Goal: Information Seeking & Learning: Learn about a topic

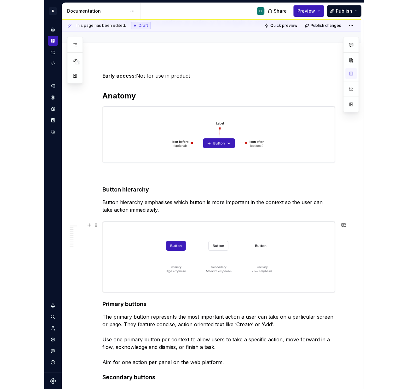
scroll to position [76, 0]
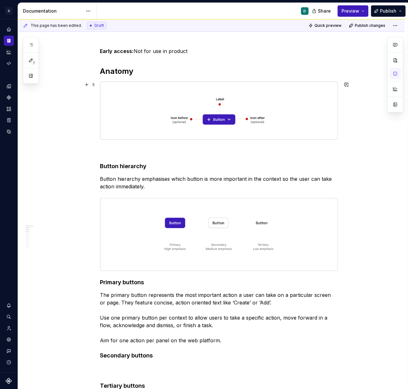
click at [309, 128] on img at bounding box center [219, 111] width 238 height 58
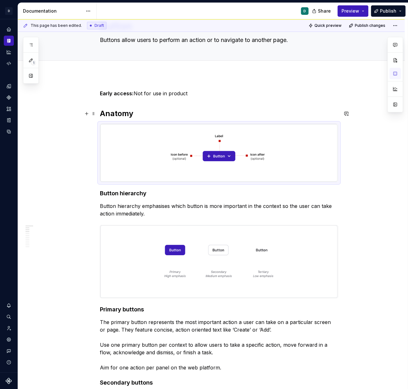
scroll to position [0, 0]
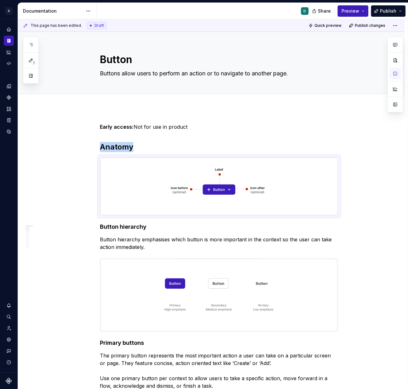
type textarea "*"
click at [102, 128] on strong "Early access:" at bounding box center [117, 127] width 34 height 6
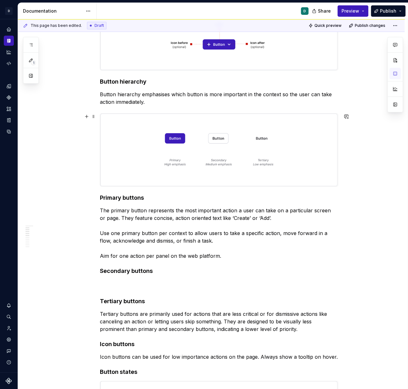
scroll to position [145, 0]
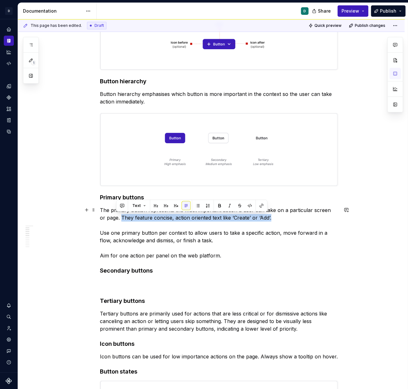
drag, startPoint x: 270, startPoint y: 214, endPoint x: 117, endPoint y: 215, distance: 153.2
click at [117, 215] on p "The primary button represents the most important action a user can take on a pa…" at bounding box center [219, 232] width 238 height 53
click at [183, 228] on p "The primary button represents the most important action a user can take on a pa…" at bounding box center [219, 232] width 238 height 53
drag, startPoint x: 225, startPoint y: 218, endPoint x: 149, endPoint y: 217, distance: 76.6
click at [149, 217] on p "The primary button represents the most important action a user can take on a pa…" at bounding box center [219, 232] width 238 height 53
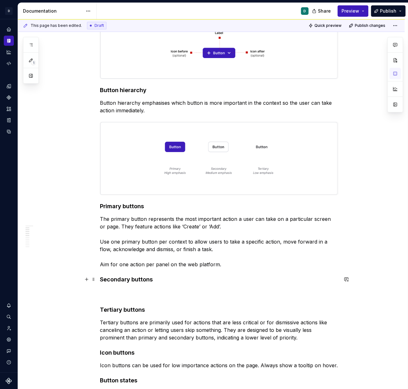
scroll to position [136, 0]
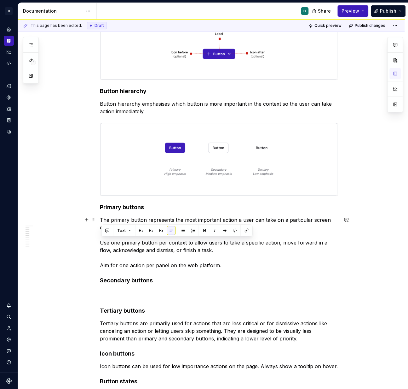
drag, startPoint x: 212, startPoint y: 250, endPoint x: 88, endPoint y: 242, distance: 124.1
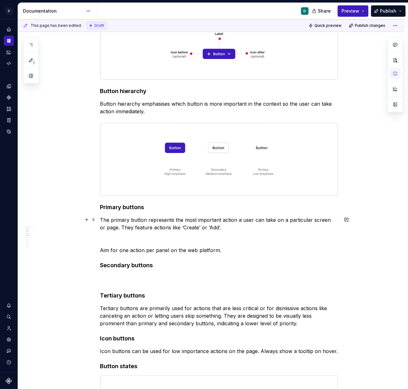
click at [116, 240] on p "The primary button represents the most important action a user can take on a pa…" at bounding box center [219, 235] width 238 height 38
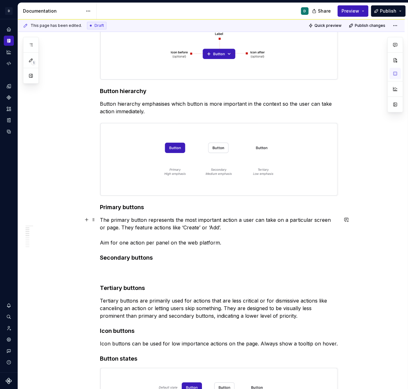
click at [120, 242] on p "The primary button represents the most important action a user can take on a pa…" at bounding box center [219, 231] width 238 height 30
click at [165, 241] on p "The primary button represents the most important action a user can take on a pa…" at bounding box center [219, 231] width 238 height 30
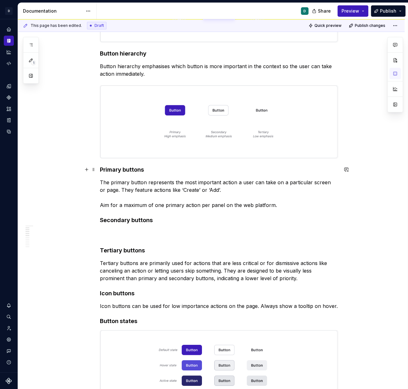
scroll to position [151, 0]
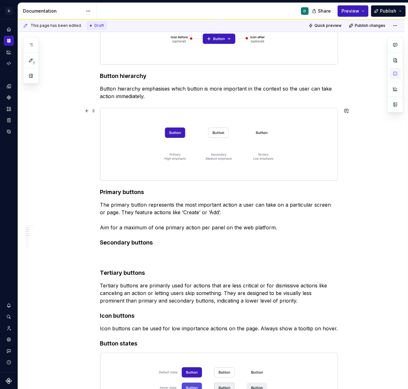
click at [264, 171] on img at bounding box center [219, 144] width 238 height 72
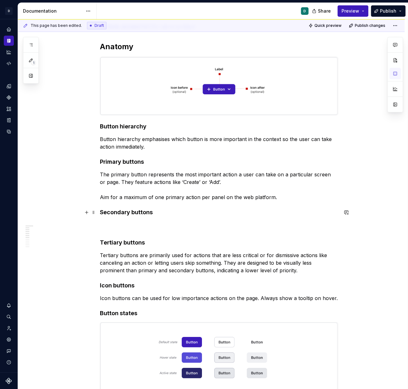
scroll to position [86, 0]
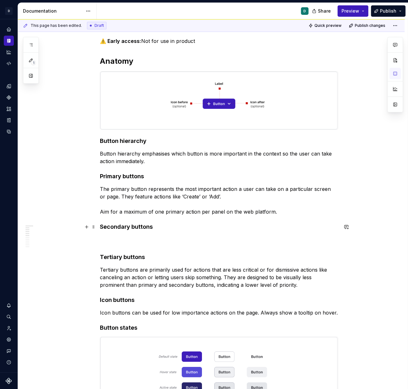
click at [165, 227] on h4 "Secondary buttons Tertiary buttons" at bounding box center [219, 242] width 238 height 38
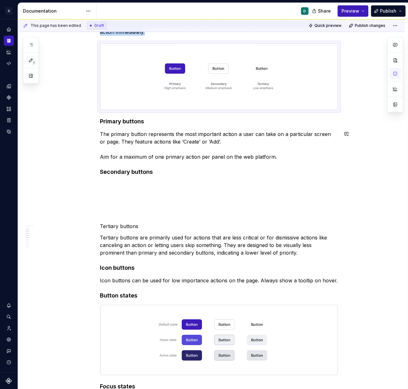
scroll to position [231, 0]
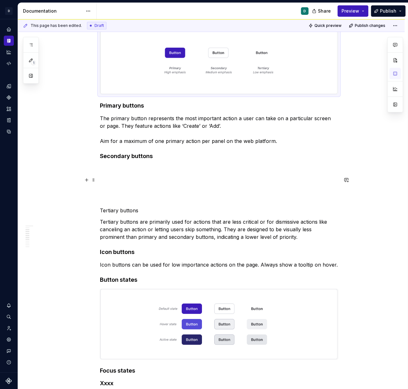
click at [106, 190] on p "Tertiary buttons" at bounding box center [219, 195] width 238 height 38
click at [155, 157] on h4 "Secondary buttons" at bounding box center [219, 156] width 238 height 8
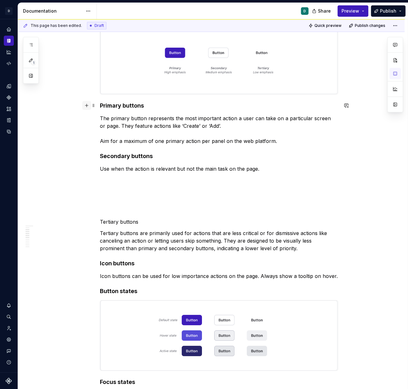
click at [89, 105] on button "button" at bounding box center [86, 105] width 9 height 9
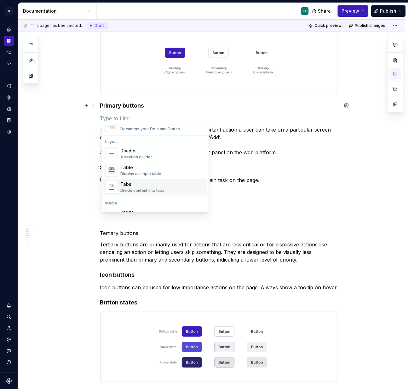
scroll to position [203, 0]
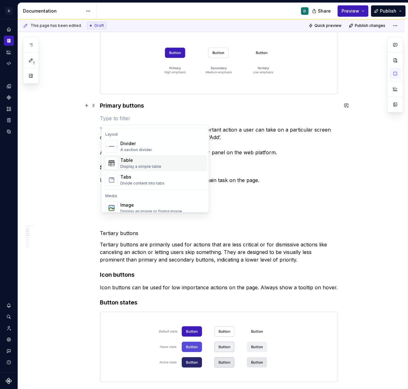
click at [129, 163] on div "Table Display a simple table" at bounding box center [140, 163] width 41 height 12
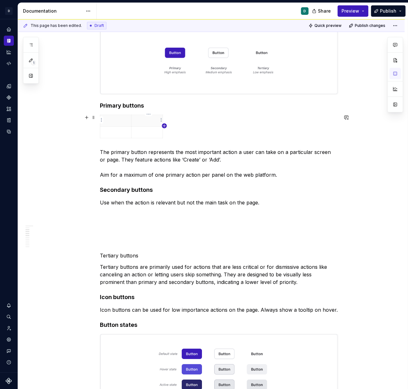
click at [165, 124] on icon "button" at bounding box center [164, 125] width 5 height 5
drag, startPoint x: 148, startPoint y: 105, endPoint x: 101, endPoint y: 105, distance: 46.6
click at [113, 119] on p at bounding box center [116, 120] width 24 height 6
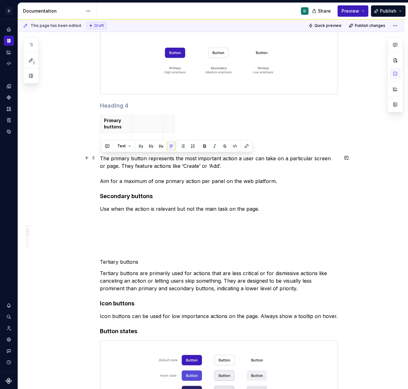
drag, startPoint x: 275, startPoint y: 182, endPoint x: 97, endPoint y: 157, distance: 179.5
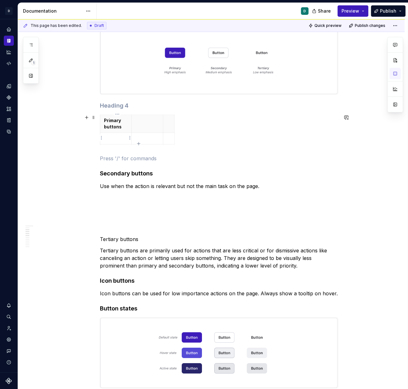
click at [110, 139] on p at bounding box center [116, 138] width 24 height 6
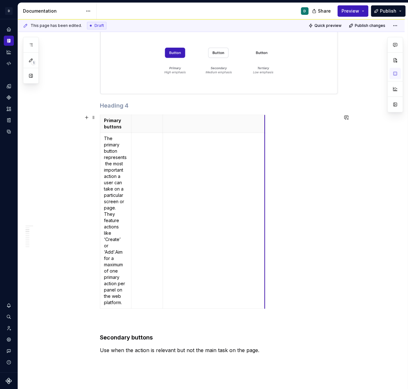
drag, startPoint x: 175, startPoint y: 123, endPoint x: 265, endPoint y: 125, distance: 90.2
drag, startPoint x: 165, startPoint y: 123, endPoint x: 192, endPoint y: 129, distance: 28.4
click at [192, 129] on th at bounding box center [239, 124] width 101 height 18
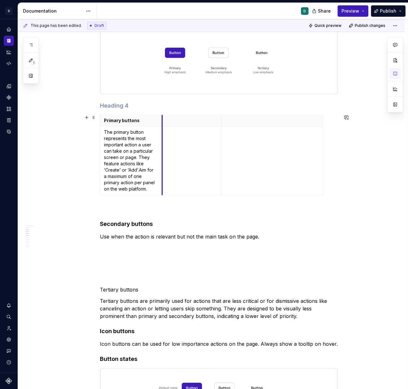
drag, startPoint x: 132, startPoint y: 128, endPoint x: 163, endPoint y: 131, distance: 31.0
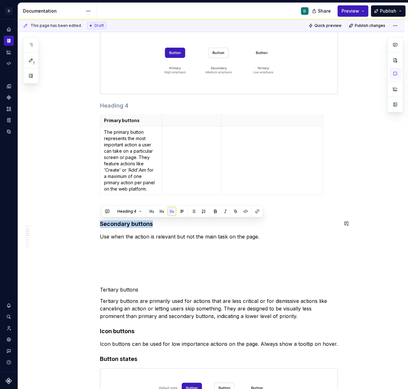
drag, startPoint x: 156, startPoint y: 226, endPoint x: 96, endPoint y: 219, distance: 60.3
click at [184, 119] on p at bounding box center [191, 120] width 51 height 6
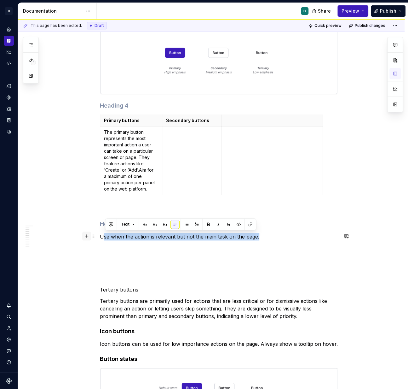
drag, startPoint x: 259, startPoint y: 238, endPoint x: 90, endPoint y: 236, distance: 169.6
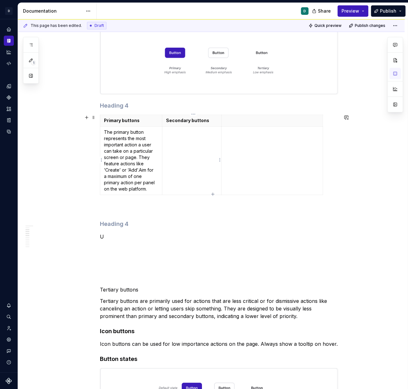
click at [188, 145] on td at bounding box center [191, 160] width 59 height 68
click at [141, 170] on p "The primary button represents the most important action a user can take on a pa…" at bounding box center [131, 160] width 55 height 63
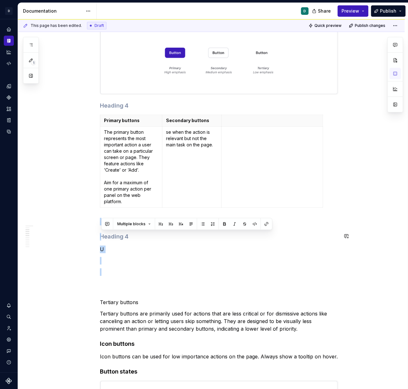
drag, startPoint x: 108, startPoint y: 271, endPoint x: 99, endPoint y: 224, distance: 48.1
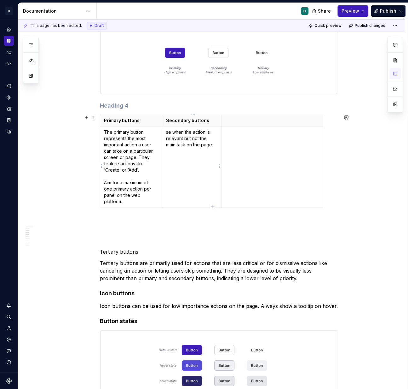
click at [168, 131] on p "se when the action is relevant but not the main task on the page." at bounding box center [191, 138] width 51 height 19
click at [113, 237] on p "Tertiary buttons" at bounding box center [219, 236] width 238 height 38
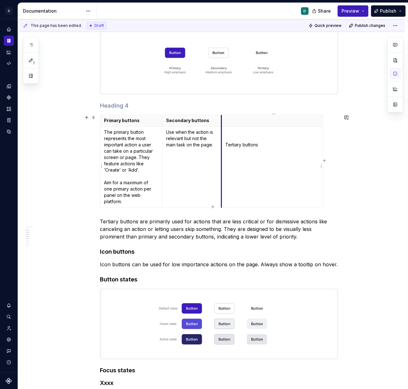
drag, startPoint x: 264, startPoint y: 141, endPoint x: 223, endPoint y: 140, distance: 41.0
click at [223, 140] on td "Tertiary buttons" at bounding box center [271, 166] width 101 height 81
drag, startPoint x: 264, startPoint y: 145, endPoint x: 223, endPoint y: 145, distance: 41.6
click at [223, 145] on td "Tertiary buttons" at bounding box center [271, 166] width 101 height 81
click at [233, 121] on p at bounding box center [272, 120] width 94 height 6
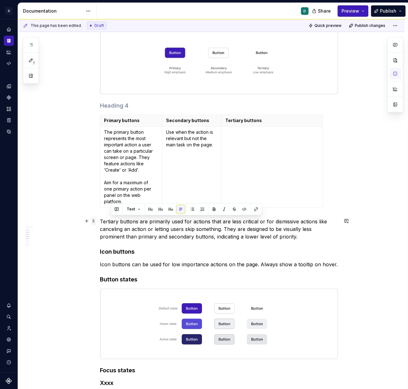
drag, startPoint x: 301, startPoint y: 237, endPoint x: 97, endPoint y: 222, distance: 205.1
click at [296, 249] on h4 "Icon buttons" at bounding box center [219, 252] width 238 height 8
drag, startPoint x: 298, startPoint y: 238, endPoint x: 101, endPoint y: 219, distance: 197.5
click at [101, 219] on p "Tertiary buttons are primarily used for actions that are less critical or for d…" at bounding box center [219, 228] width 238 height 23
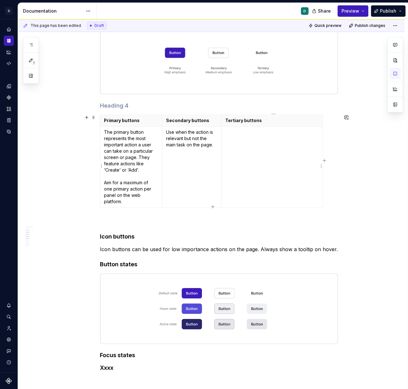
click at [247, 133] on p at bounding box center [272, 138] width 94 height 19
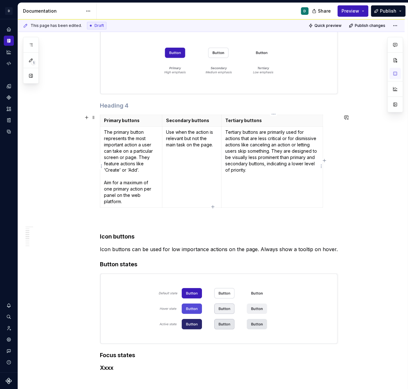
click at [293, 151] on p "Tertiary buttons are primarily used for actions that are less critical or for d…" at bounding box center [272, 157] width 94 height 57
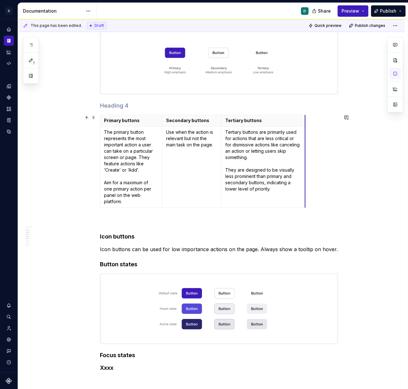
drag, startPoint x: 327, startPoint y: 151, endPoint x: 306, endPoint y: 151, distance: 20.2
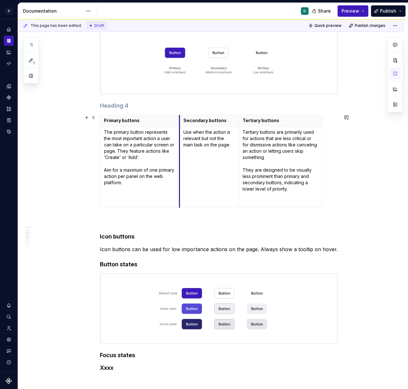
drag, startPoint x: 164, startPoint y: 143, endPoint x: 181, endPoint y: 143, distance: 17.3
click at [181, 143] on td "Use when the action is relevant but not the main task on the page." at bounding box center [209, 166] width 59 height 81
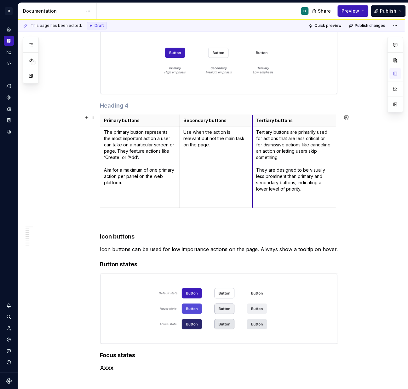
drag, startPoint x: 240, startPoint y: 150, endPoint x: 254, endPoint y: 152, distance: 13.7
click at [254, 152] on td "Tertiary buttons are primarily used for actions that are less critical or for d…" at bounding box center [294, 166] width 84 height 81
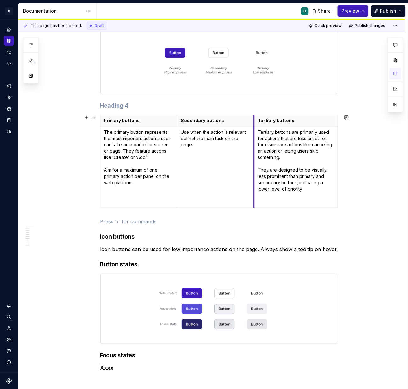
drag, startPoint x: 251, startPoint y: 167, endPoint x: 255, endPoint y: 167, distance: 4.1
click at [255, 167] on td "Tertiary buttons are primarily used for actions that are less critical or for d…" at bounding box center [296, 166] width 84 height 81
click at [252, 278] on img at bounding box center [219, 308] width 238 height 70
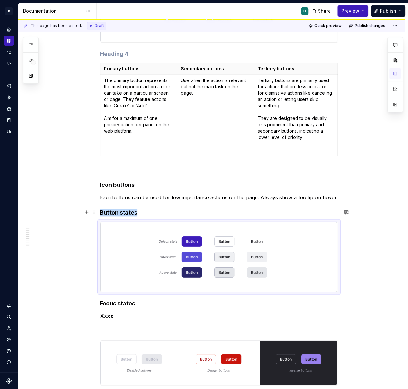
scroll to position [265, 0]
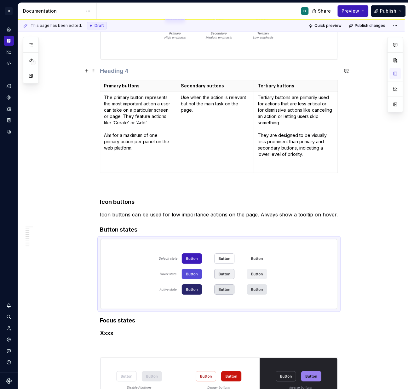
click at [144, 68] on h4 at bounding box center [219, 71] width 238 height 8
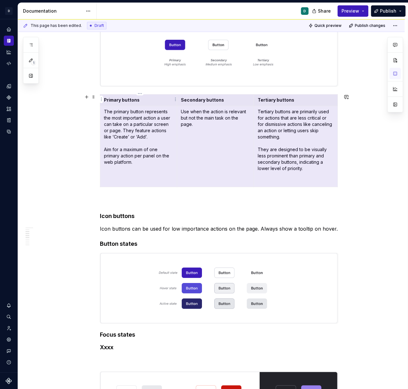
drag, startPoint x: 281, startPoint y: 173, endPoint x: 104, endPoint y: 99, distance: 192.6
click at [104, 99] on tbody "Primary buttons Secondary buttons Tertiary buttons The primary button represent…" at bounding box center [219, 140] width 238 height 93
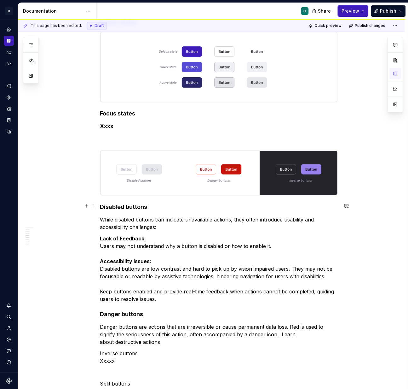
scroll to position [481, 0]
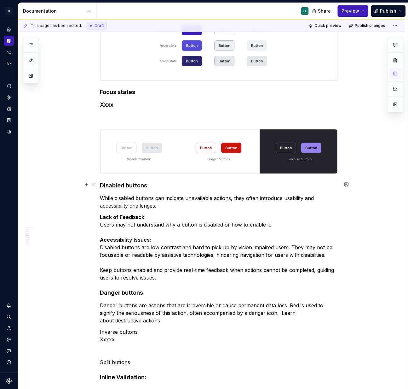
click at [103, 183] on h4 "Disabled buttons" at bounding box center [219, 185] width 238 height 8
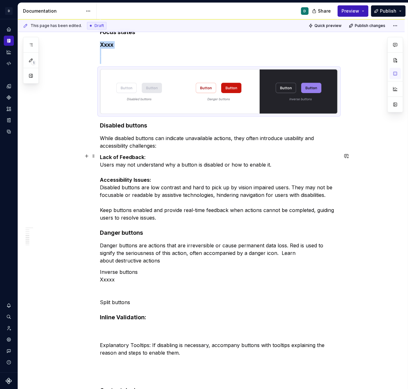
scroll to position [533, 0]
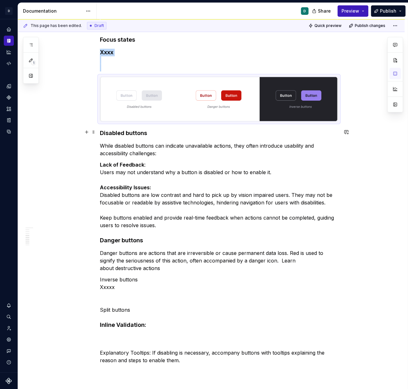
click at [101, 131] on h4 "Disabled buttons" at bounding box center [219, 133] width 238 height 8
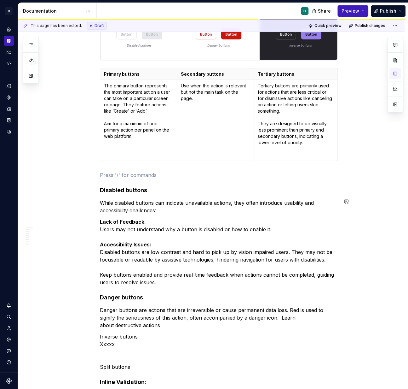
scroll to position [584, 0]
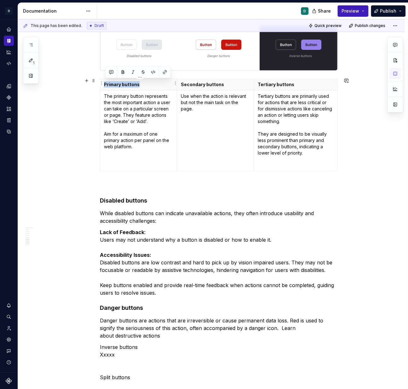
drag, startPoint x: 144, startPoint y: 83, endPoint x: 104, endPoint y: 82, distance: 40.0
click at [104, 82] on th "Primary buttons" at bounding box center [138, 84] width 77 height 12
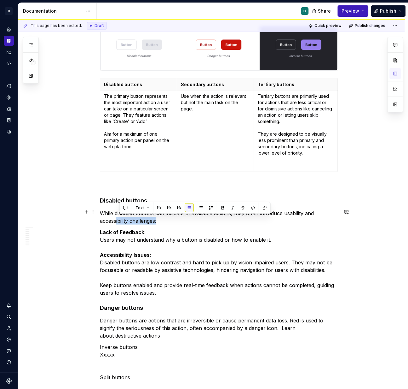
drag, startPoint x: 160, startPoint y: 218, endPoint x: 116, endPoint y: 219, distance: 43.5
click at [117, 220] on p "While disabled buttons can indicate unavailable actions, they often introduce u…" at bounding box center [219, 216] width 238 height 15
click at [149, 225] on div "⚠️ Early access: Not for use in product Anatomy Button hierarchy Button hierarc…" at bounding box center [219, 116] width 238 height 1154
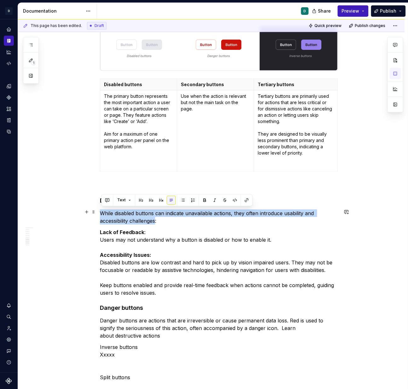
drag, startPoint x: 158, startPoint y: 220, endPoint x: 99, endPoint y: 211, distance: 58.9
click at [99, 211] on div "⚠️ Early access: Not for use in product Anatomy Button hierarchy Button hierarc…" at bounding box center [211, 170] width 387 height 1293
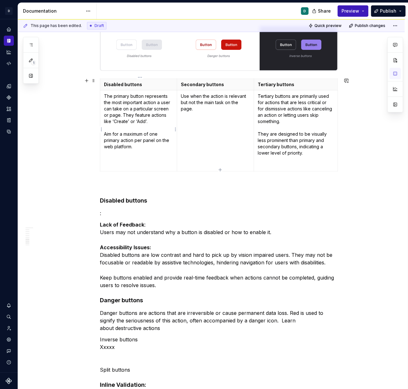
click at [141, 138] on p "The primary button represents the most important action a user can take on a pa…" at bounding box center [138, 121] width 69 height 57
click at [148, 138] on p "The primary button represents the most important action a user can take on a pa…" at bounding box center [138, 121] width 69 height 57
drag, startPoint x: 139, startPoint y: 144, endPoint x: 102, endPoint y: 94, distance: 62.0
click at [102, 94] on td "The primary button represents the most important action a user can take on a pa…" at bounding box center [138, 130] width 77 height 81
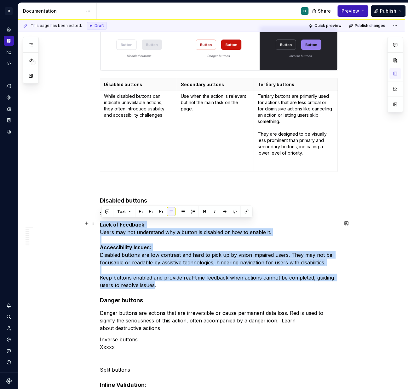
drag, startPoint x: 155, startPoint y: 283, endPoint x: 101, endPoint y: 221, distance: 82.5
click at [101, 221] on p "Lack of Feedback : Users may not understand why a button is disabled or how to …" at bounding box center [219, 254] width 238 height 68
copy p "Lack of Feedback : Users may not understand why a button is disabled or how to …"
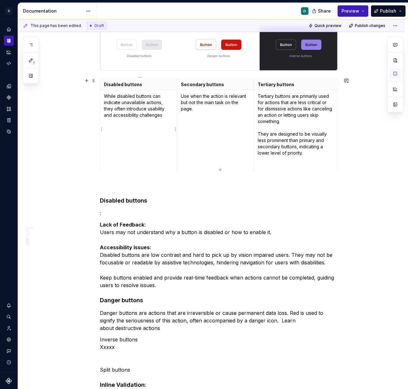
click at [172, 114] on p "While disabled buttons can indicate unavailable actions, they often introduce u…" at bounding box center [138, 105] width 69 height 25
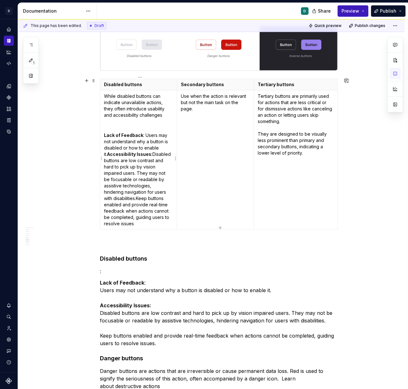
click at [110, 152] on strong "Accessibility Issues:" at bounding box center [129, 153] width 45 height 5
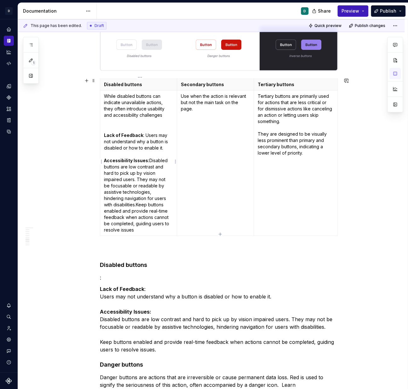
click at [139, 178] on p "Lack of Feedback : Users may not understand why a button is disabled or how to …" at bounding box center [138, 182] width 69 height 101
click at [139, 204] on p "Lack of Feedback : Users may not understand why a button is disabled or how to …" at bounding box center [138, 182] width 69 height 101
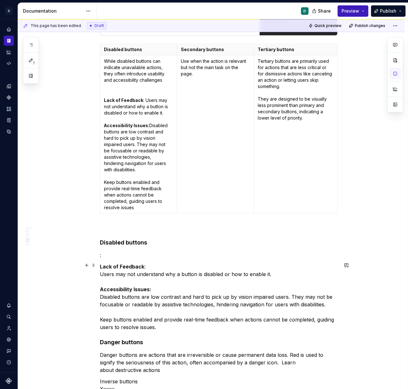
scroll to position [623, 0]
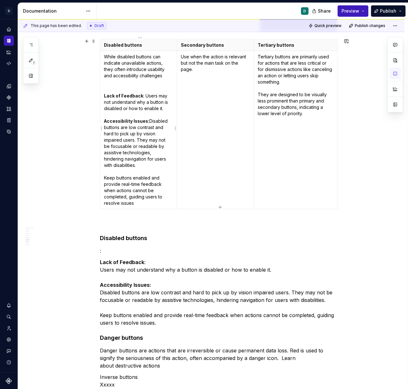
click at [121, 85] on p at bounding box center [138, 85] width 69 height 6
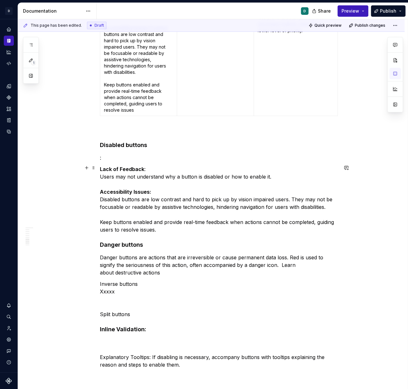
scroll to position [718, 0]
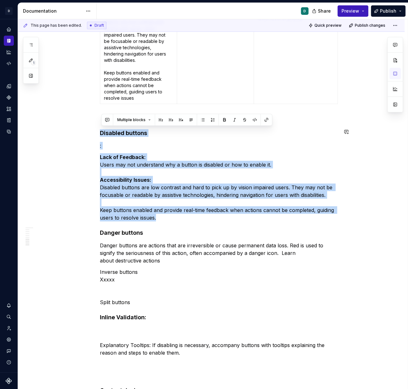
drag, startPoint x: 161, startPoint y: 216, endPoint x: 99, endPoint y: 126, distance: 109.5
click at [99, 126] on div "⚠️ Early access: Not for use in product Anatomy Button hierarchy Button hierarc…" at bounding box center [211, 66] width 387 height 1353
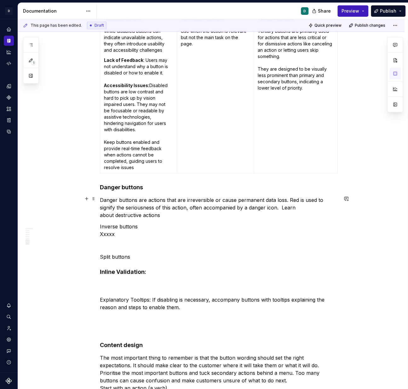
scroll to position [650, 0]
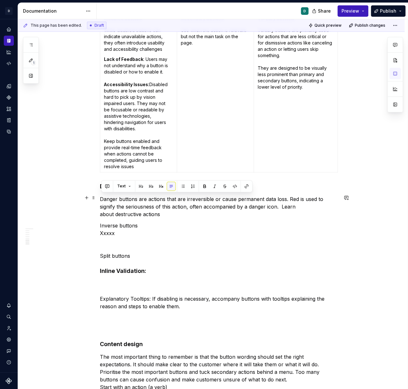
drag, startPoint x: 164, startPoint y: 210, endPoint x: 100, endPoint y: 196, distance: 65.3
click at [100, 196] on div "⚠️ Early access: Not for use in product Anatomy Button hierarchy Button hierarc…" at bounding box center [211, 77] width 387 height 1238
copy p "Danger buttons are actions that are irreversible or cause permanent data loss. …"
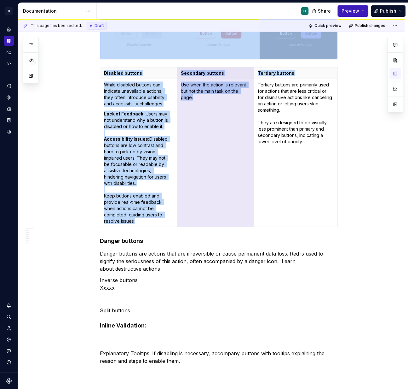
scroll to position [551, 0]
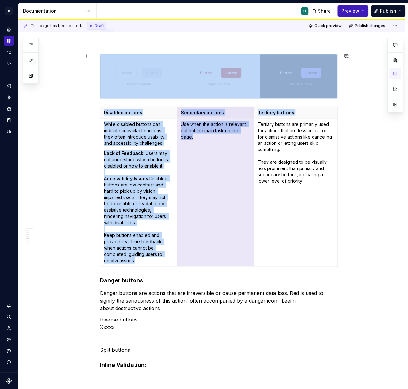
drag, startPoint x: 198, startPoint y: 60, endPoint x: 182, endPoint y: 45, distance: 21.6
click at [182, 45] on div "⚠️ Early access: Not for use in product Anatomy Button hierarchy Button hierarc…" at bounding box center [219, 116] width 238 height 1099
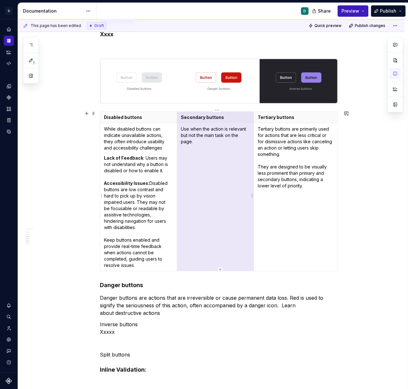
click at [194, 140] on p "Use when the action is relevant but not the main task on the page." at bounding box center [215, 134] width 69 height 19
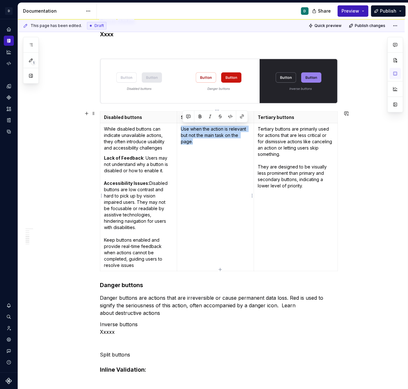
drag, startPoint x: 196, startPoint y: 140, endPoint x: 182, endPoint y: 128, distance: 18.6
click at [182, 128] on td "Use when the action is relevant but not the main task on the page." at bounding box center [215, 197] width 77 height 148
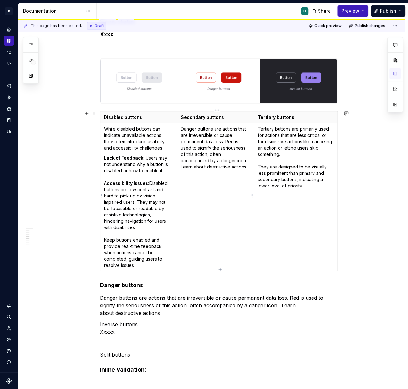
click at [228, 141] on p "Danger buttons are actions that are irreversible or cause permanent data loss. …" at bounding box center [215, 147] width 69 height 44
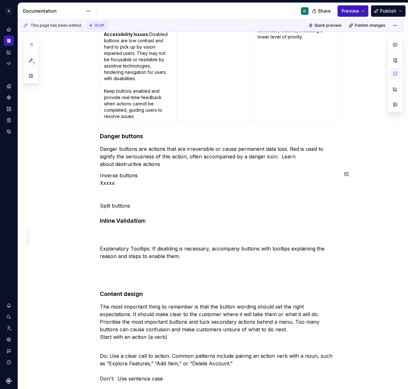
scroll to position [713, 0]
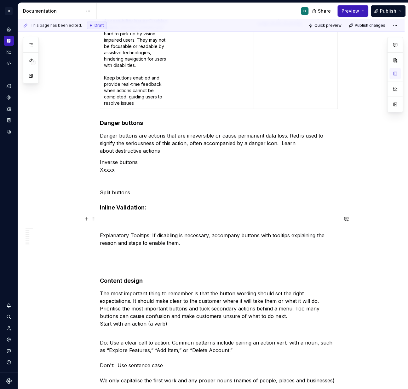
click at [101, 234] on p "Explanatory Tooltips: If disabling is necessary, accompany buttons with tooltip…" at bounding box center [219, 242] width 238 height 53
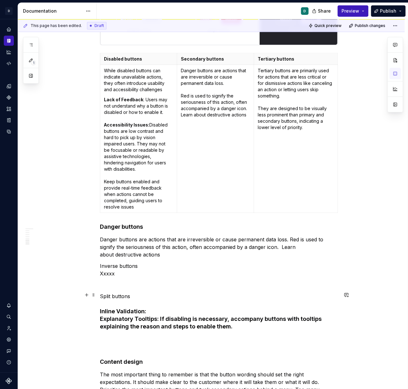
scroll to position [610, 0]
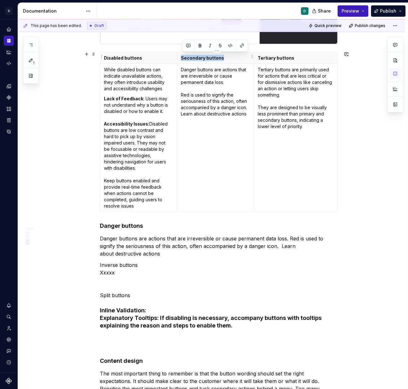
drag, startPoint x: 226, startPoint y: 56, endPoint x: 182, endPoint y: 55, distance: 43.8
click at [182, 55] on p "Secondary buttons" at bounding box center [215, 58] width 69 height 6
drag, startPoint x: 293, startPoint y: 55, endPoint x: 260, endPoint y: 57, distance: 33.1
click at [260, 57] on p "Tertiary buttons" at bounding box center [296, 58] width 76 height 6
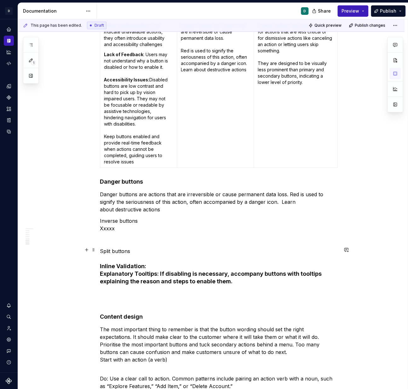
scroll to position [675, 0]
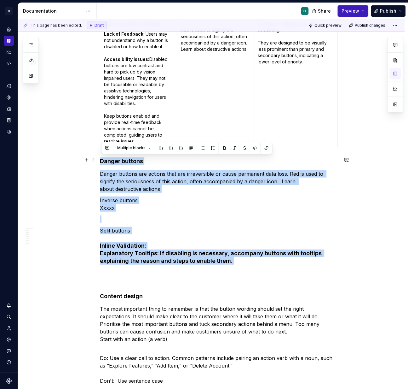
drag, startPoint x: 238, startPoint y: 263, endPoint x: 99, endPoint y: 158, distance: 173.7
click at [99, 158] on div "⚠️ Early access: Not for use in product Anatomy Button hierarchy Button hierarc…" at bounding box center [211, 40] width 387 height 1215
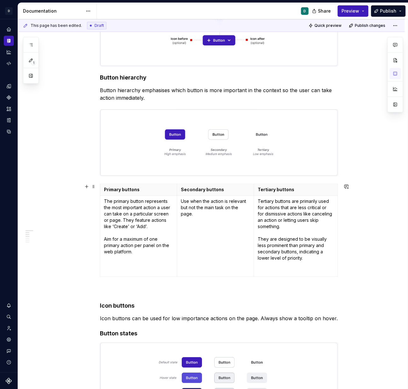
scroll to position [192, 0]
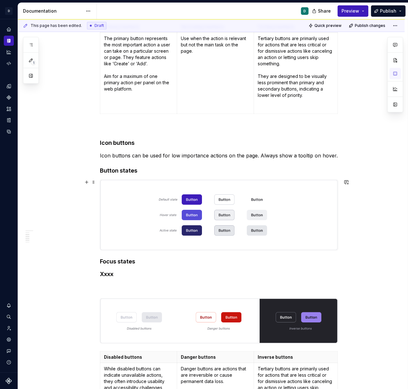
scroll to position [324, 0]
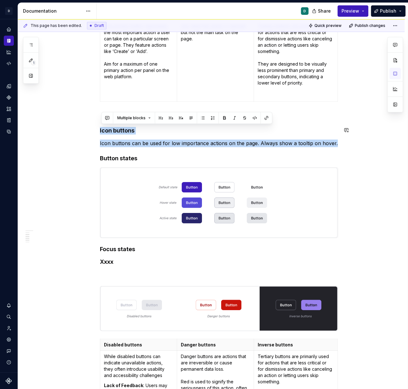
drag, startPoint x: 339, startPoint y: 142, endPoint x: 98, endPoint y: 125, distance: 240.8
click at [98, 125] on div "⚠️ Early access: Not for use in product Anatomy Button hierarchy Button hierarc…" at bounding box center [211, 324] width 387 height 1080
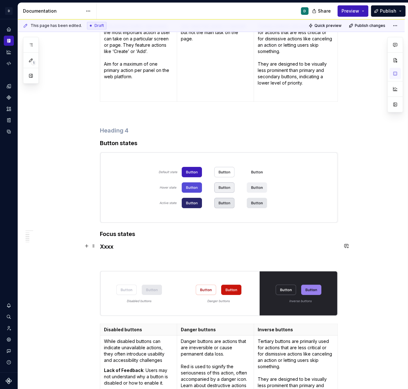
click at [121, 246] on h4 "Xxxx" at bounding box center [219, 254] width 238 height 23
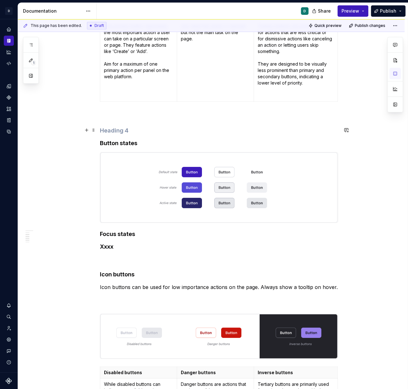
click at [102, 132] on h4 at bounding box center [219, 131] width 238 height 8
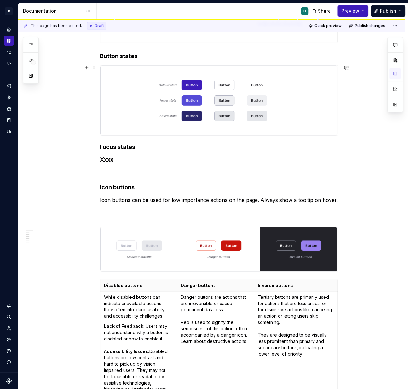
scroll to position [387, 0]
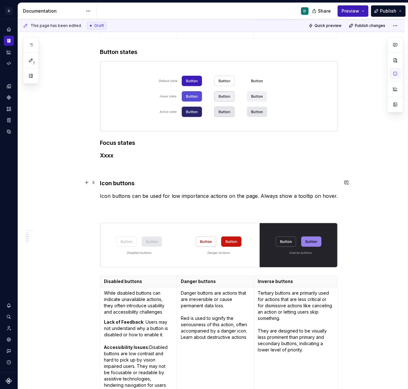
click at [99, 181] on div "⚠️ Early access: Not for use in product Anatomy Button hierarchy Button hierarc…" at bounding box center [211, 260] width 387 height 1080
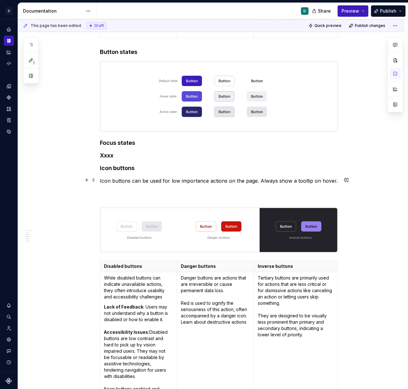
click at [108, 194] on p "Icon buttons can be used for low importance actions on the page. Always show a …" at bounding box center [219, 188] width 238 height 23
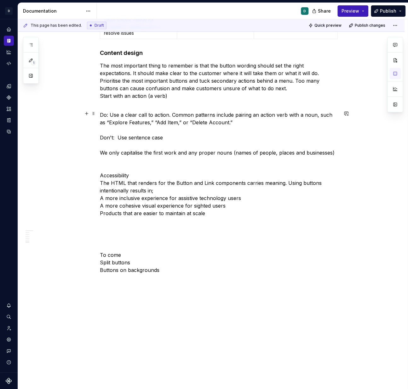
scroll to position [775, 0]
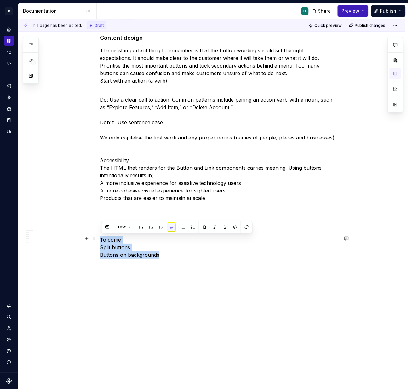
drag, startPoint x: 162, startPoint y: 253, endPoint x: 97, endPoint y: 232, distance: 68.3
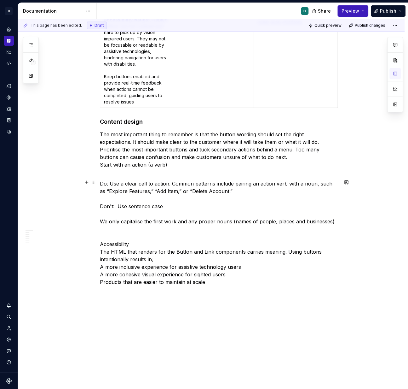
scroll to position [709, 0]
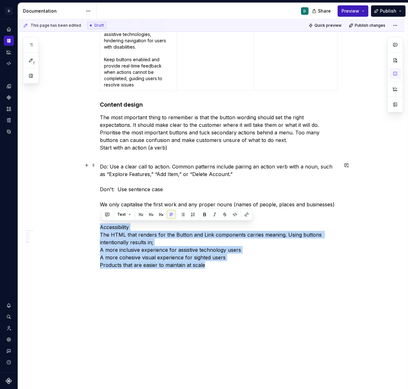
drag, startPoint x: 218, startPoint y: 265, endPoint x: 93, endPoint y: 227, distance: 130.3
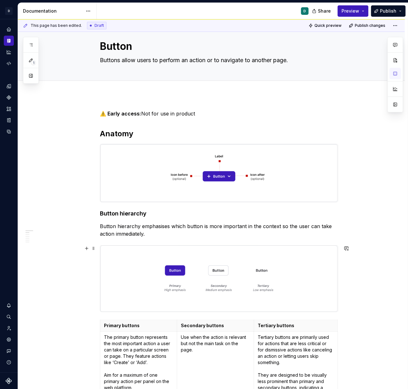
scroll to position [0, 0]
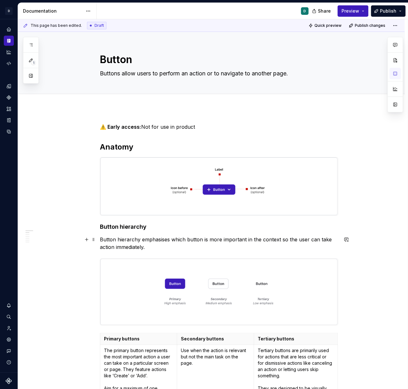
click at [101, 238] on p "Button hierarchy emphasises which button is more important in the context so th…" at bounding box center [219, 242] width 238 height 15
click at [385, 13] on span "Publish" at bounding box center [388, 11] width 16 height 6
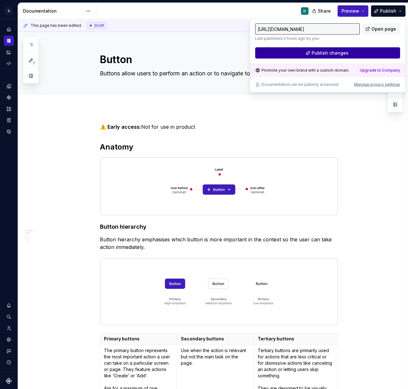
click at [364, 53] on button "Publish changes" at bounding box center [327, 52] width 145 height 11
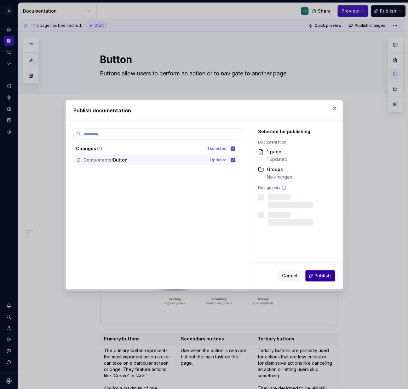
click at [318, 272] on span "Publish" at bounding box center [323, 275] width 16 height 6
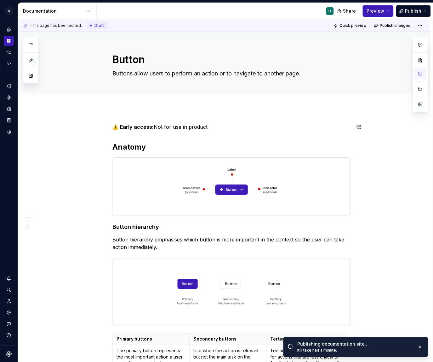
drag, startPoint x: 211, startPoint y: 126, endPoint x: 112, endPoint y: 127, distance: 99.3
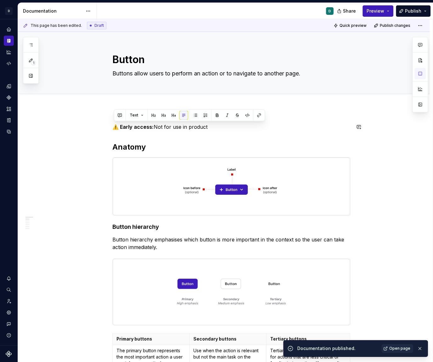
copy p "⚠️ Early access: Not for use in product"
type textarea "*"
click at [10, 63] on icon "Code automation" at bounding box center [9, 64] width 6 height 6
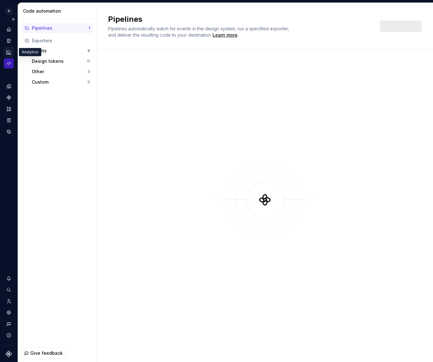
click at [9, 53] on icon "Analytics" at bounding box center [9, 52] width 6 height 6
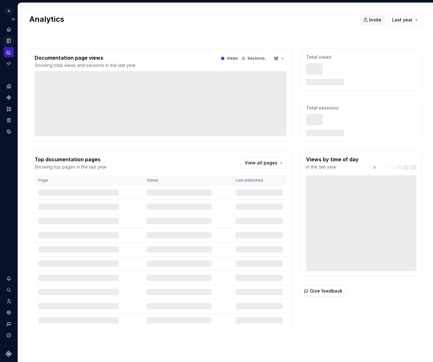
click at [8, 41] on icon "Documentation" at bounding box center [8, 41] width 3 height 4
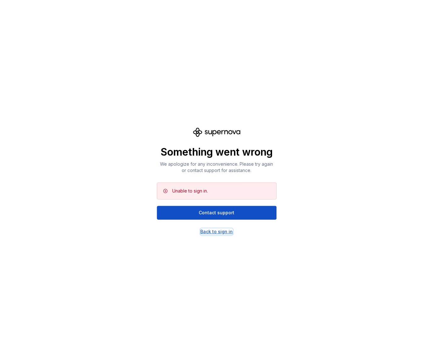
click at [208, 231] on div "Back to sign in" at bounding box center [216, 231] width 32 height 6
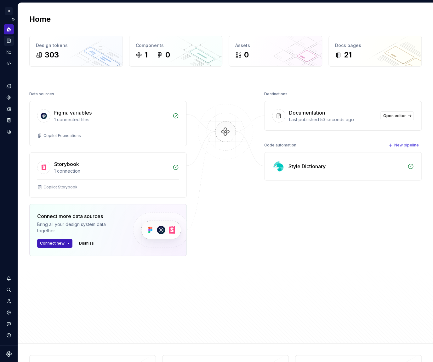
click at [8, 41] on icon "Documentation" at bounding box center [9, 41] width 6 height 6
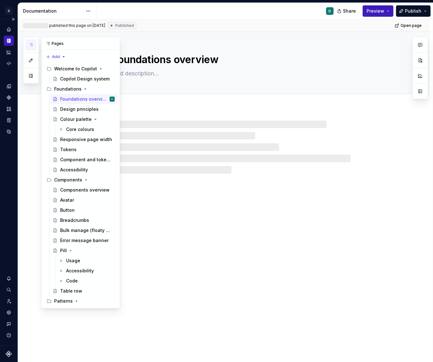
click at [31, 45] on icon "button" at bounding box center [30, 44] width 5 height 5
click at [77, 201] on div "Avatar" at bounding box center [87, 199] width 55 height 9
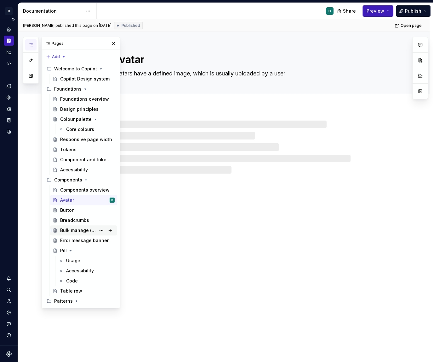
scroll to position [19, 0]
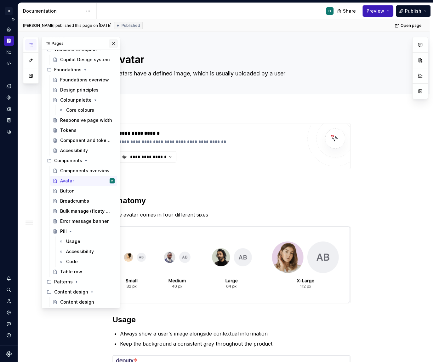
click at [110, 40] on button "button" at bounding box center [113, 43] width 9 height 9
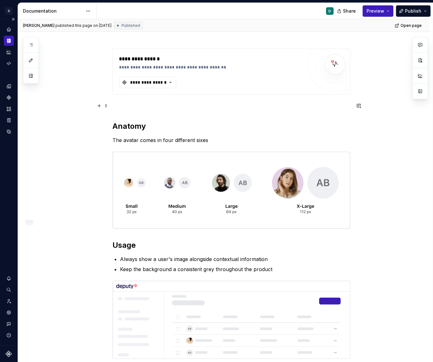
scroll to position [41, 0]
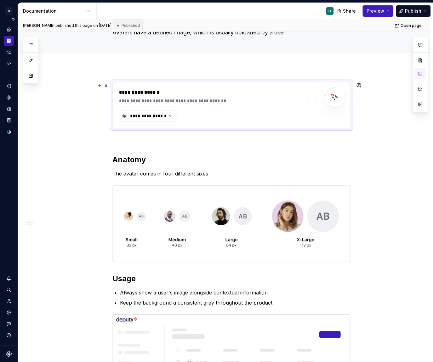
click at [326, 113] on div at bounding box center [335, 97] width 55 height 55
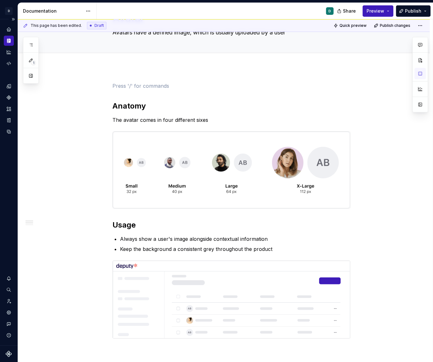
scroll to position [0, 0]
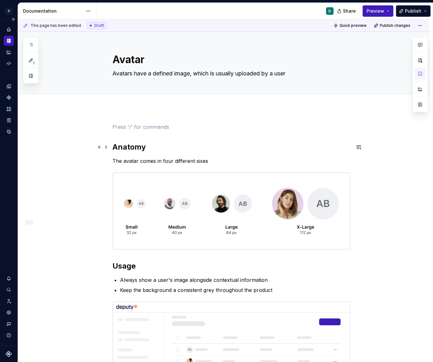
click at [114, 148] on h2 "Anatomy" at bounding box center [232, 147] width 238 height 10
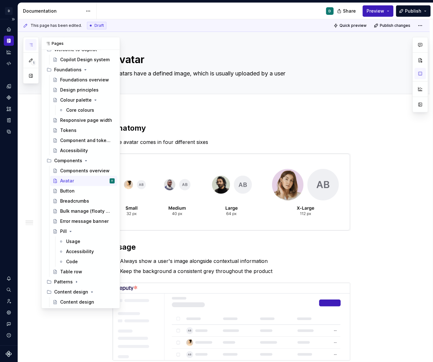
click at [32, 43] on icon "button" at bounding box center [30, 44] width 5 height 5
click at [142, 102] on div "Add tab" at bounding box center [232, 100] width 238 height 9
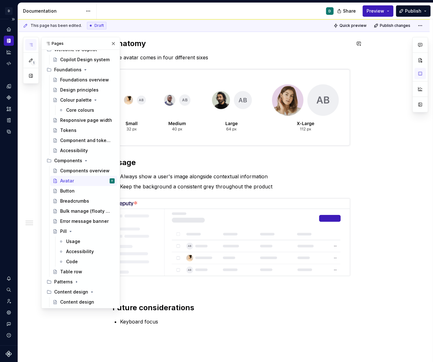
scroll to position [116, 0]
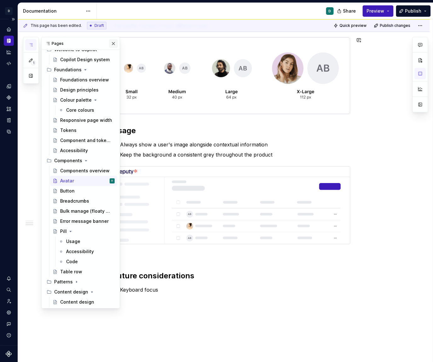
click at [114, 45] on button "button" at bounding box center [113, 43] width 9 height 9
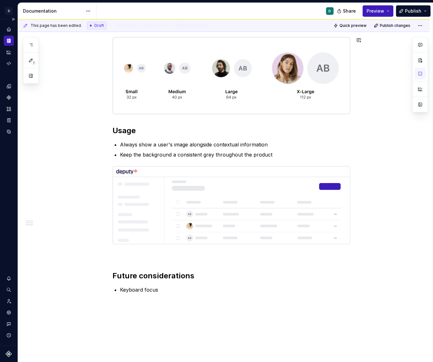
scroll to position [0, 0]
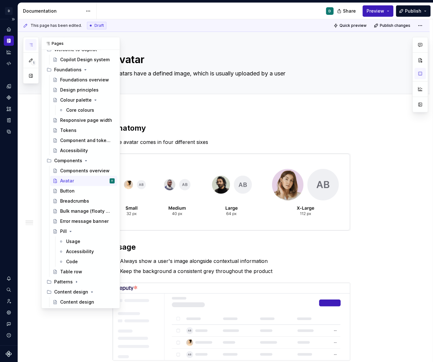
click at [29, 43] on icon "button" at bounding box center [30, 44] width 5 height 5
click at [78, 193] on div "Button" at bounding box center [87, 190] width 55 height 9
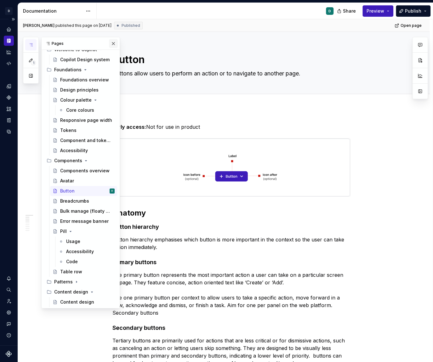
click at [113, 44] on button "button" at bounding box center [113, 43] width 9 height 9
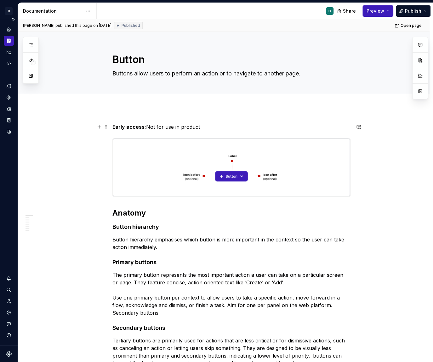
click at [125, 126] on strong "Early access:" at bounding box center [130, 127] width 34 height 6
click at [115, 127] on strong "Early access:" at bounding box center [130, 127] width 34 height 6
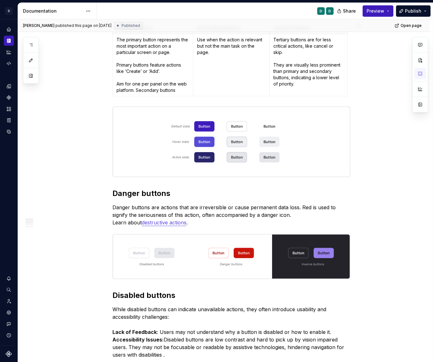
scroll to position [336, 0]
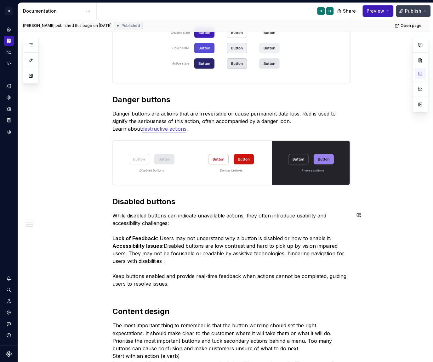
click at [412, 9] on span "Publish" at bounding box center [413, 11] width 16 height 6
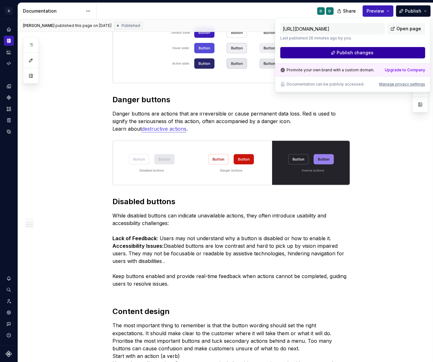
click at [381, 52] on button "Publish changes" at bounding box center [353, 52] width 145 height 11
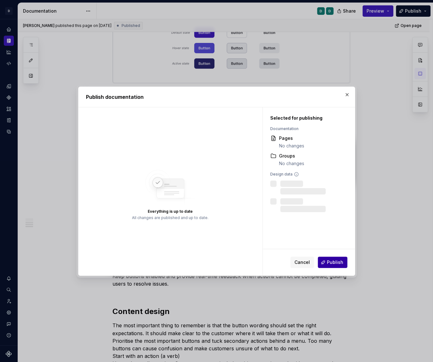
click at [327, 265] on button "Publish" at bounding box center [333, 261] width 30 height 11
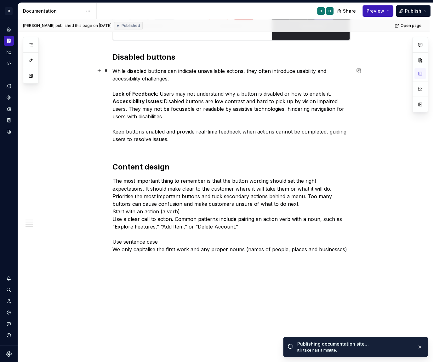
scroll to position [509, 0]
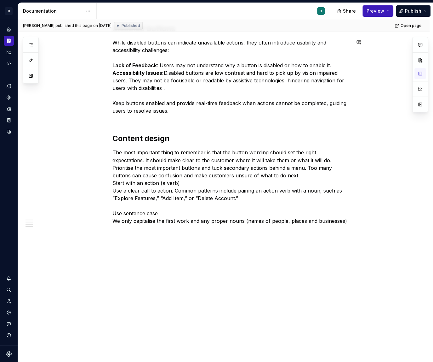
type textarea "*"
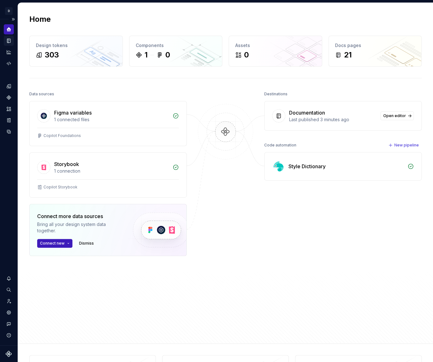
click at [7, 42] on icon "Documentation" at bounding box center [8, 41] width 3 height 4
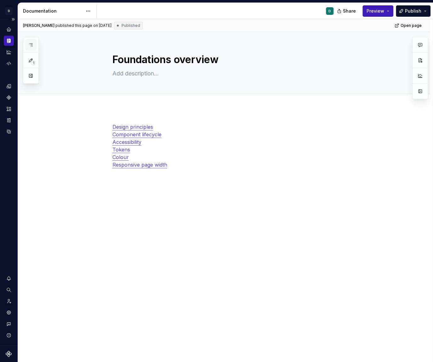
click at [29, 46] on icon "button" at bounding box center [30, 44] width 5 height 5
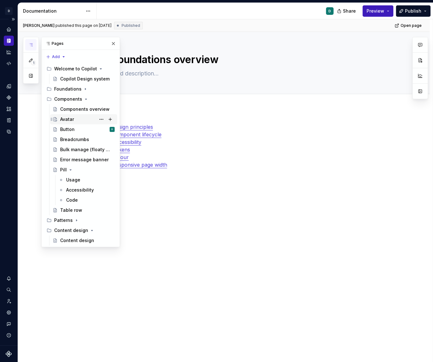
click at [75, 119] on div "Avatar" at bounding box center [87, 119] width 55 height 9
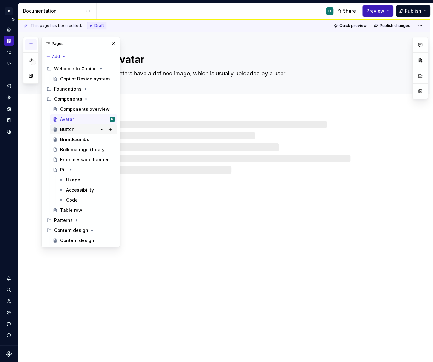
click at [74, 128] on div "Button D" at bounding box center [87, 129] width 55 height 9
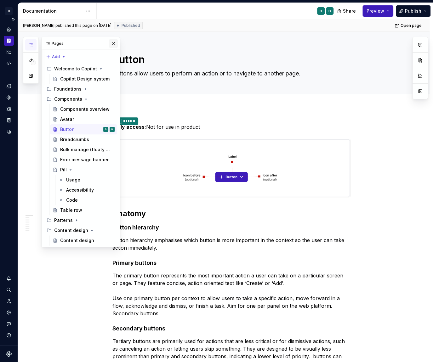
click at [116, 43] on button "button" at bounding box center [113, 43] width 9 height 9
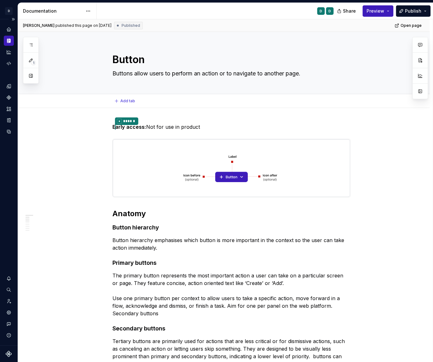
type textarea "*"
click at [118, 125] on strong "E * ****** arly access:" at bounding box center [130, 127] width 34 height 6
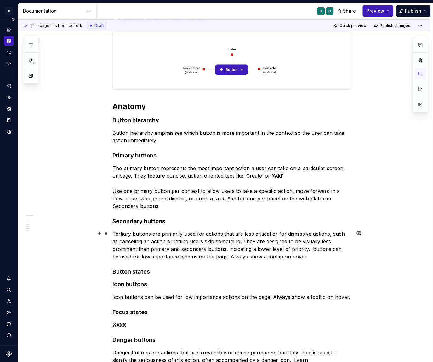
scroll to position [103, 0]
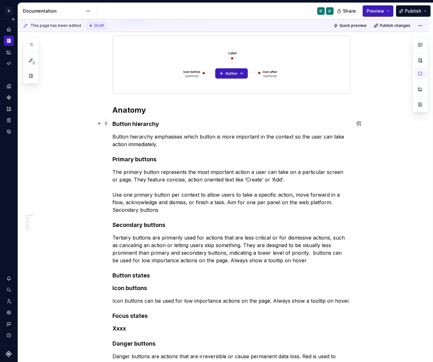
click at [106, 124] on span at bounding box center [106, 123] width 5 height 9
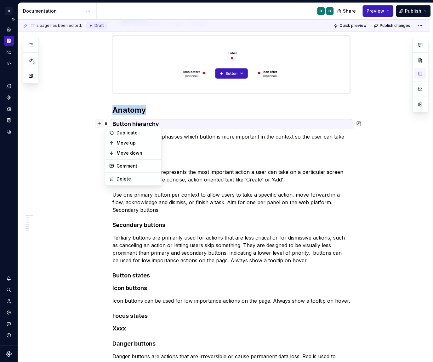
click at [101, 122] on button "button" at bounding box center [99, 123] width 9 height 9
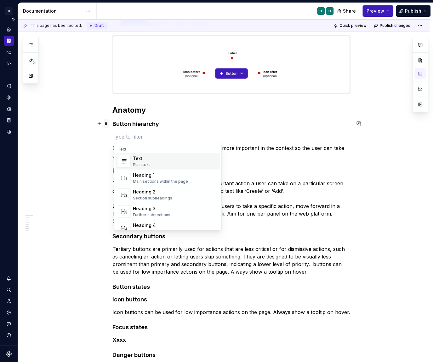
click at [107, 122] on span at bounding box center [106, 123] width 5 height 9
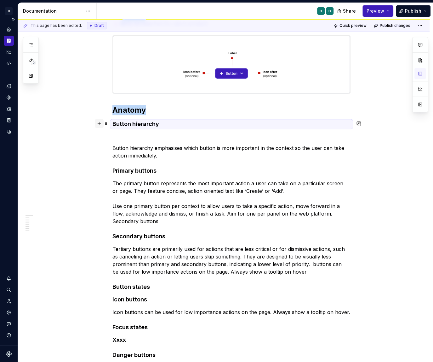
click at [100, 122] on button "button" at bounding box center [99, 123] width 9 height 9
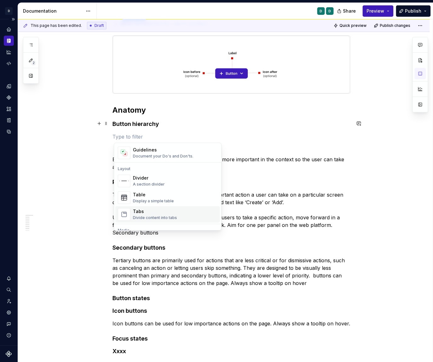
scroll to position [188, 0]
click at [137, 197] on div "Display a simple table" at bounding box center [153, 199] width 41 height 5
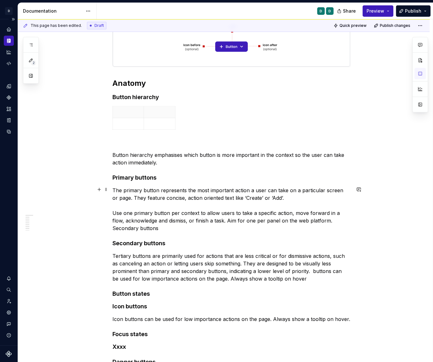
scroll to position [99, 0]
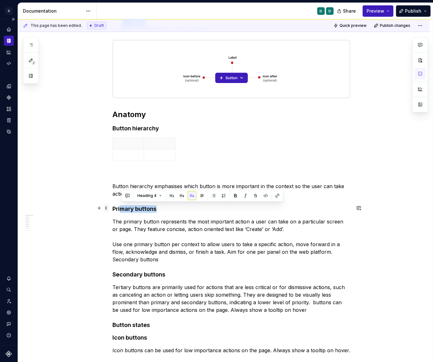
drag, startPoint x: 160, startPoint y: 207, endPoint x: 109, endPoint y: 205, distance: 51.7
copy h4 "mary buttons"
click at [125, 142] on p at bounding box center [129, 143] width 24 height 6
drag, startPoint x: 161, startPoint y: 209, endPoint x: 112, endPoint y: 204, distance: 49.1
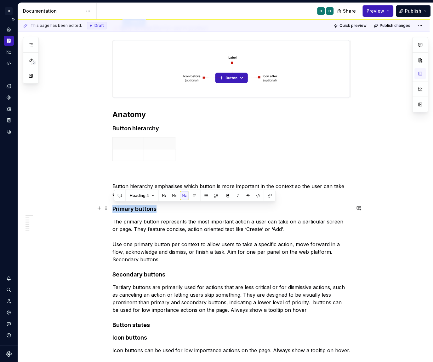
copy h4 "Primary buttons"
click at [125, 140] on p at bounding box center [129, 143] width 24 height 6
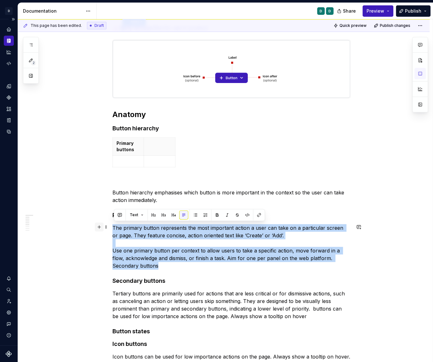
drag, startPoint x: 133, startPoint y: 266, endPoint x: 101, endPoint y: 223, distance: 53.8
copy p "The primary button represents the most important action a user can take on a pa…"
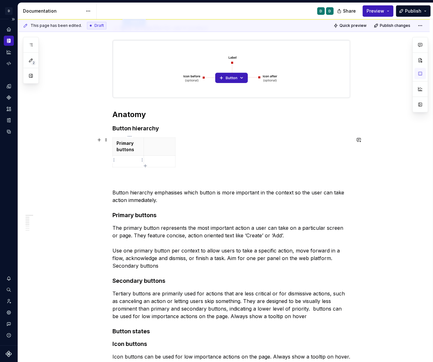
click at [131, 160] on p at bounding box center [129, 161] width 24 height 6
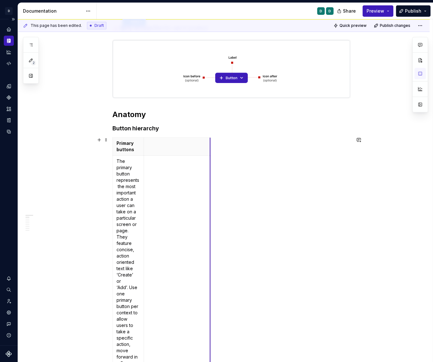
drag, startPoint x: 176, startPoint y: 144, endPoint x: 231, endPoint y: 154, distance: 55.7
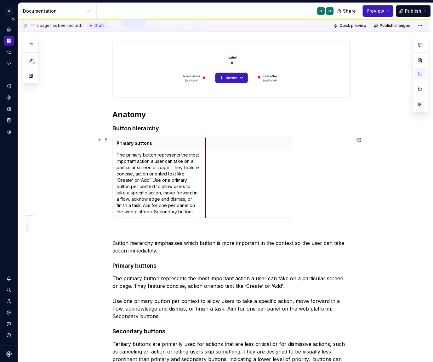
drag, startPoint x: 145, startPoint y: 147, endPoint x: 207, endPoint y: 160, distance: 63.2
click at [207, 160] on tbody "Primary buttons The primary button represents the most important action a user …" at bounding box center [202, 177] width 179 height 80
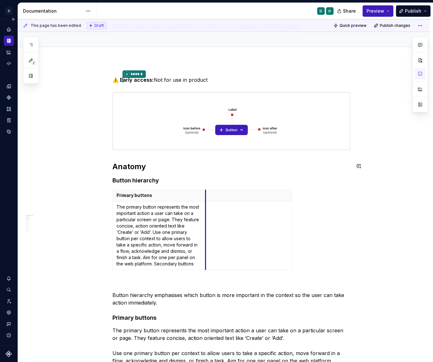
scroll to position [45, 0]
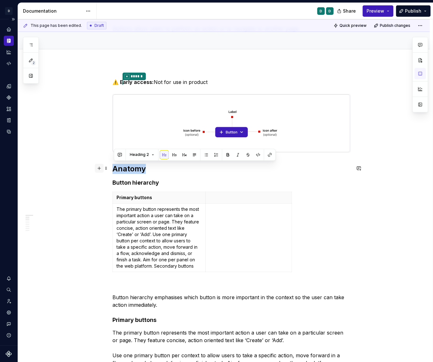
drag, startPoint x: 149, startPoint y: 170, endPoint x: 102, endPoint y: 166, distance: 47.4
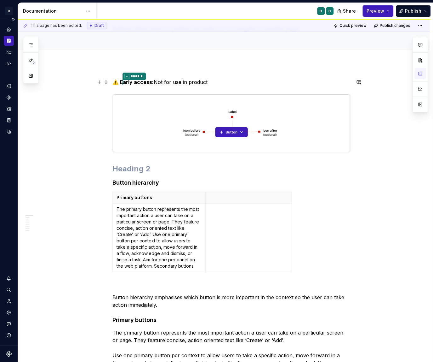
click at [211, 82] on p "⚠️ E * ****** arly access: Not for use in product" at bounding box center [232, 82] width 238 height 8
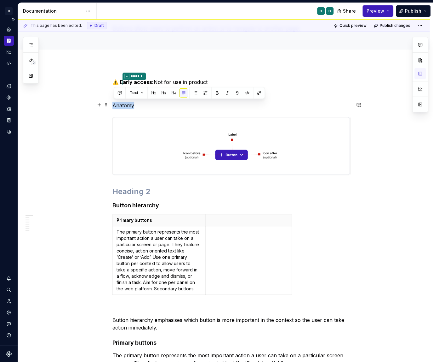
drag, startPoint x: 136, startPoint y: 104, endPoint x: 111, endPoint y: 104, distance: 25.5
click at [152, 94] on button "button" at bounding box center [153, 92] width 9 height 9
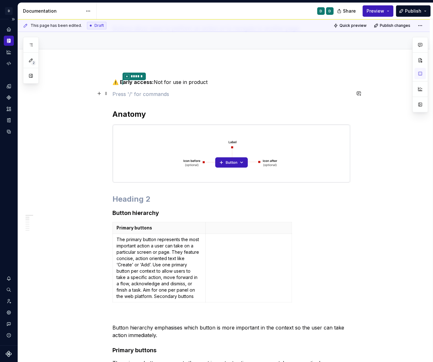
click at [128, 94] on p at bounding box center [232, 94] width 238 height 8
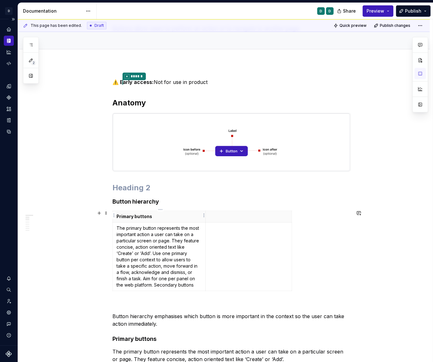
scroll to position [51, 0]
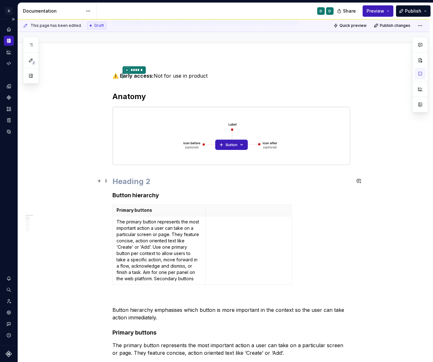
click at [136, 181] on h2 at bounding box center [232, 181] width 238 height 10
click at [159, 247] on p "The primary button represents the most important action a user can take on a pa…" at bounding box center [159, 249] width 85 height 63
click at [154, 245] on p "The primary button represents the most important action a user can take on a pa…" at bounding box center [159, 249] width 85 height 63
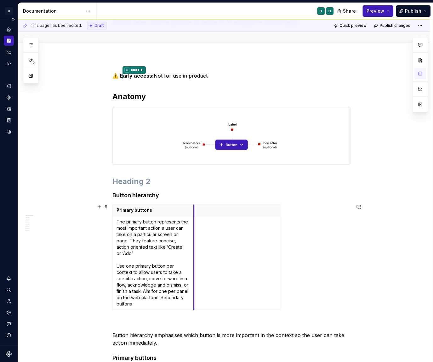
drag, startPoint x: 206, startPoint y: 235, endPoint x: 194, endPoint y: 239, distance: 12.8
click at [259, 210] on p at bounding box center [236, 210] width 78 height 6
click at [278, 210] on html "D Copilot D Design system data Documentation D D Share Preview Publish 2 Pages …" at bounding box center [216, 181] width 433 height 362
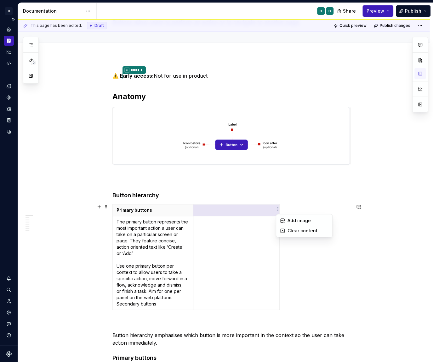
click at [245, 239] on html "D Copilot D Design system data Documentation D D Share Preview Publish 2 Pages …" at bounding box center [216, 181] width 433 height 362
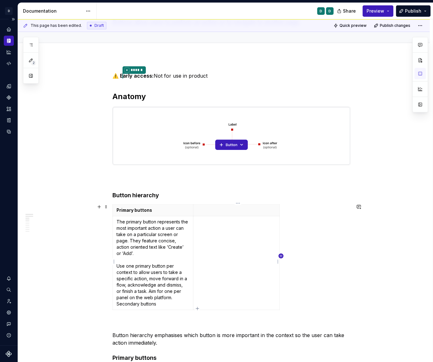
click at [281, 255] on icon "button" at bounding box center [281, 255] width 5 height 5
drag, startPoint x: 292, startPoint y: 224, endPoint x: 346, endPoint y: 223, distance: 54.2
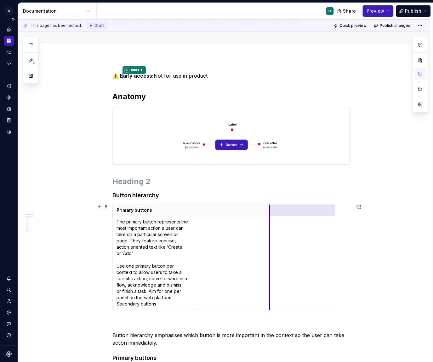
drag, startPoint x: 280, startPoint y: 240, endPoint x: 270, endPoint y: 241, distance: 10.1
click at [337, 238] on div "Primary buttons The primary button represents the most important action a user …" at bounding box center [232, 258] width 238 height 108
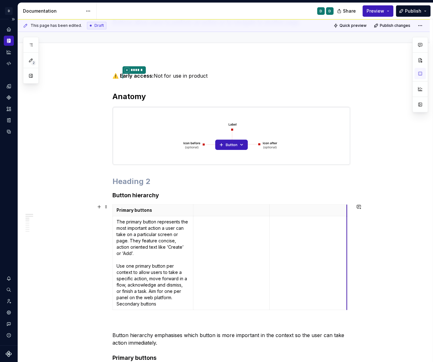
drag, startPoint x: 336, startPoint y: 236, endPoint x: 348, endPoint y: 235, distance: 12.6
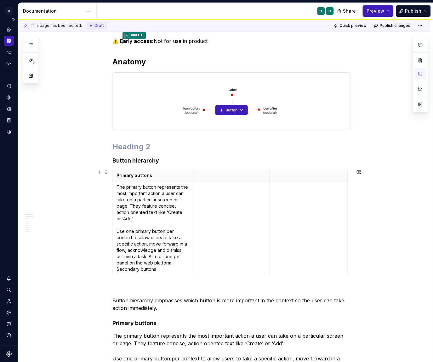
scroll to position [88, 0]
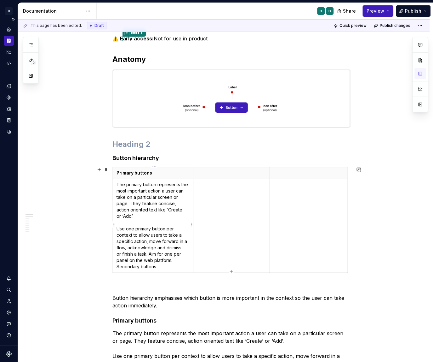
click at [132, 203] on p "The primary button represents the most important action a user can take on a pa…" at bounding box center [153, 225] width 73 height 88
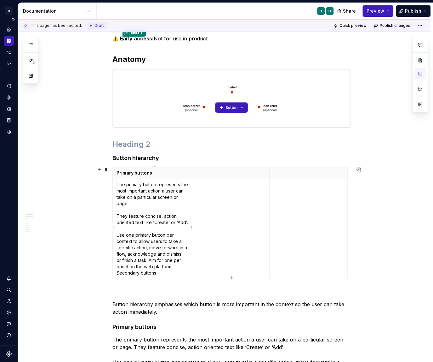
click at [146, 260] on p "The primary button represents the most important action a user can take on a pa…" at bounding box center [153, 228] width 73 height 95
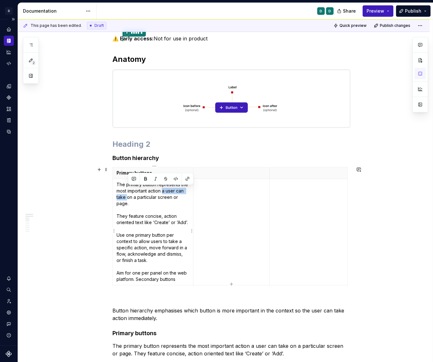
drag, startPoint x: 165, startPoint y: 191, endPoint x: 127, endPoint y: 194, distance: 37.3
click at [127, 194] on p "The primary button represents the most important action a user can take on a pa…" at bounding box center [153, 231] width 73 height 101
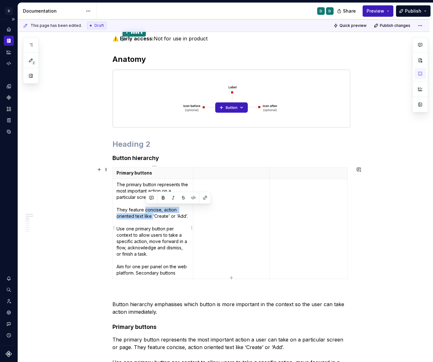
drag, startPoint x: 153, startPoint y: 216, endPoint x: 146, endPoint y: 210, distance: 9.8
click at [146, 210] on p "The primary button represents the most important action on a particular screen …" at bounding box center [153, 228] width 73 height 95
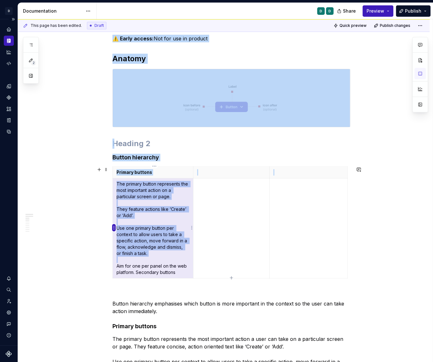
drag, startPoint x: 119, startPoint y: 267, endPoint x: 113, endPoint y: 228, distance: 39.1
click at [113, 228] on body "D Copilot D Design system data Documentation D D Share Preview Publish 2 Pages …" at bounding box center [216, 181] width 433 height 362
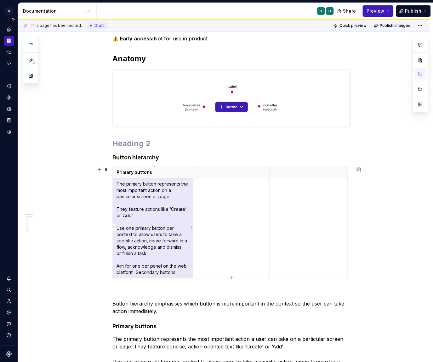
click at [136, 255] on p "The primary button represents the most important action on a particular screen …" at bounding box center [153, 228] width 73 height 95
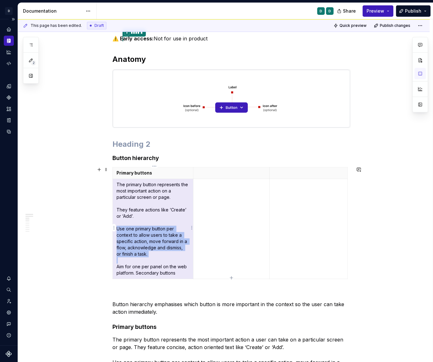
drag, startPoint x: 118, startPoint y: 263, endPoint x: 119, endPoint y: 229, distance: 34.7
click at [119, 229] on p "The primary button represents the most important action on a particular screen …" at bounding box center [153, 228] width 73 height 95
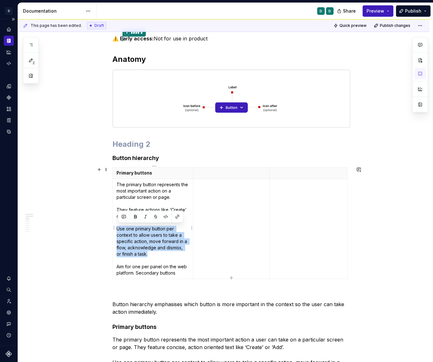
drag, startPoint x: 144, startPoint y: 252, endPoint x: 117, endPoint y: 228, distance: 36.6
click at [117, 228] on td "The primary button represents the most important action on a particular screen …" at bounding box center [153, 229] width 81 height 100
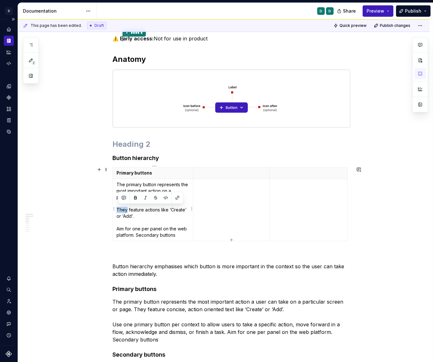
drag, startPoint x: 128, startPoint y: 209, endPoint x: 118, endPoint y: 209, distance: 10.1
click at [118, 209] on td "The primary button represents the most important action on a particular screen …" at bounding box center [153, 210] width 81 height 62
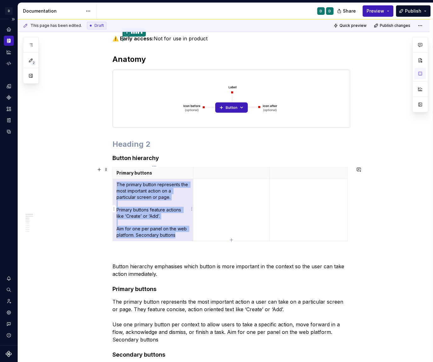
drag, startPoint x: 179, startPoint y: 234, endPoint x: 119, endPoint y: 182, distance: 79.7
click at [119, 182] on p "The primary button represents the most important action on a particular screen …" at bounding box center [153, 209] width 73 height 57
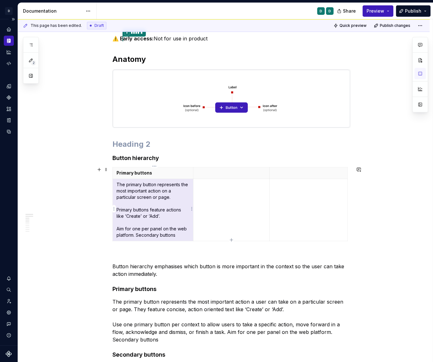
click at [132, 199] on p "The primary button represents the most important action on a particular screen …" at bounding box center [153, 209] width 73 height 57
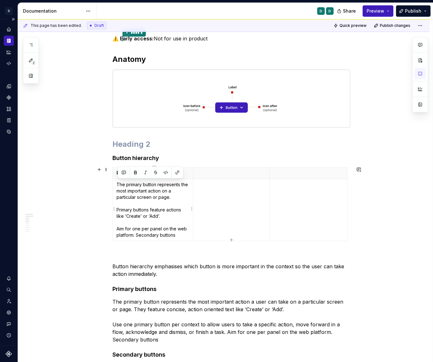
drag, startPoint x: 173, startPoint y: 198, endPoint x: 118, endPoint y: 184, distance: 57.3
click at [118, 184] on p "The primary button represents the most important action on a particular screen …" at bounding box center [153, 209] width 73 height 57
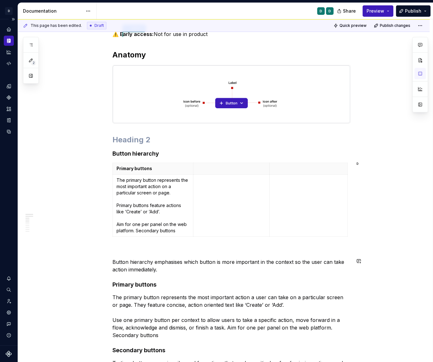
scroll to position [100, 0]
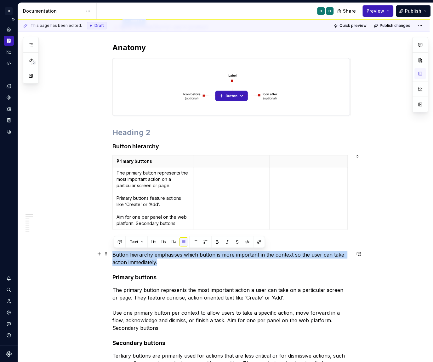
drag, startPoint x: 160, startPoint y: 263, endPoint x: 110, endPoint y: 252, distance: 50.8
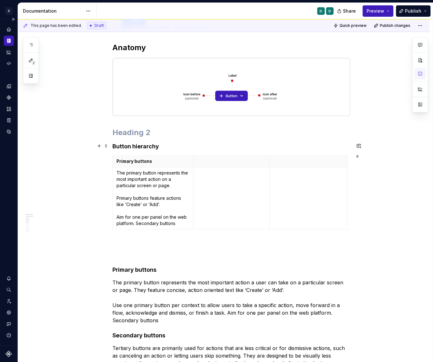
click at [162, 143] on h4 "Button hierarchy" at bounding box center [232, 146] width 238 height 8
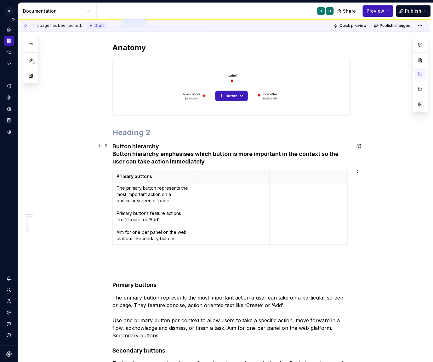
click at [114, 146] on h4 "Button hierarchy Button hierarchy emphasises which button is more important in …" at bounding box center [232, 153] width 238 height 23
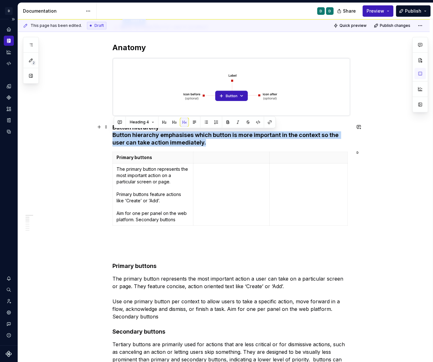
drag, startPoint x: 209, startPoint y: 144, endPoint x: 106, endPoint y: 136, distance: 103.3
click at [152, 122] on button "Heading 4" at bounding box center [142, 122] width 30 height 9
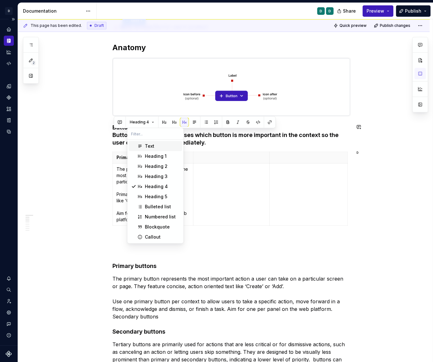
click at [152, 145] on div "Text" at bounding box center [149, 146] width 9 height 6
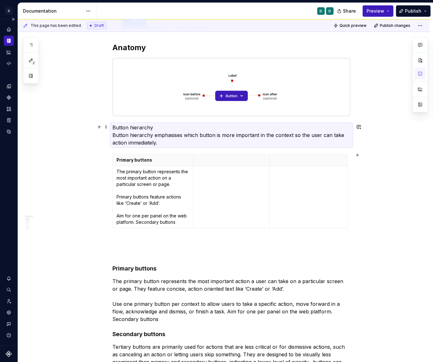
click at [138, 138] on p "Button hierarchy Button hierarchy emphasises which button is more important in …" at bounding box center [232, 135] width 238 height 23
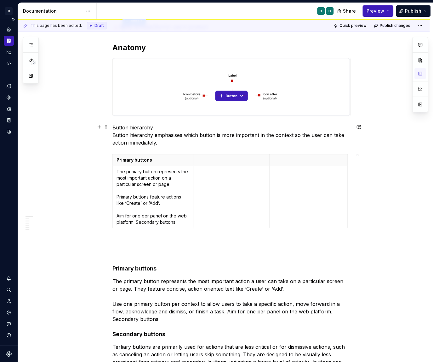
click at [114, 134] on p "Button hierarchy Button hierarchy emphasises which button is more important in …" at bounding box center [232, 135] width 238 height 23
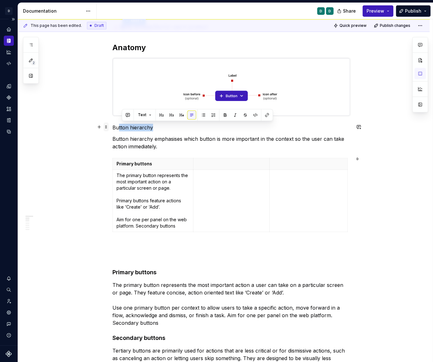
drag, startPoint x: 153, startPoint y: 127, endPoint x: 106, endPoint y: 127, distance: 47.0
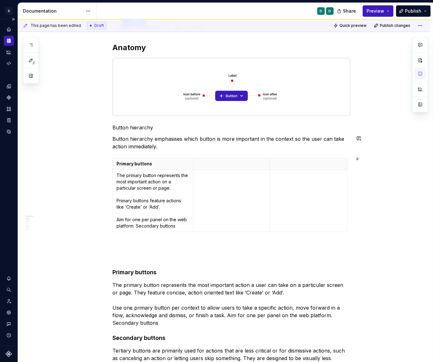
drag, startPoint x: 154, startPoint y: 129, endPoint x: 114, endPoint y: 129, distance: 40.7
click at [114, 129] on p "Button hierarchy" at bounding box center [232, 128] width 238 height 8
click at [153, 116] on button "button" at bounding box center [153, 114] width 9 height 9
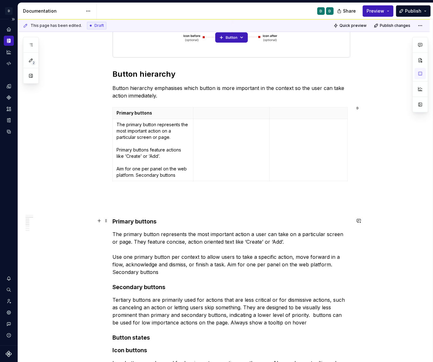
scroll to position [198, 0]
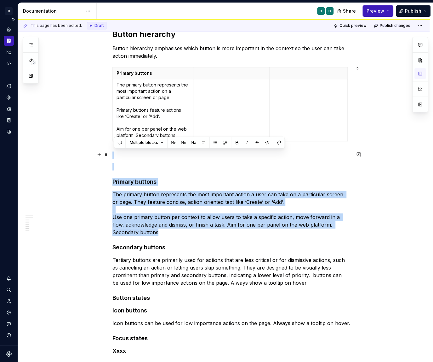
drag, startPoint x: 132, startPoint y: 231, endPoint x: 116, endPoint y: 156, distance: 77.3
click at [116, 156] on div "⚠️ E * ****** arly access: Not for use in product Anatomy Button hierarchy Butt…" at bounding box center [232, 354] width 238 height 859
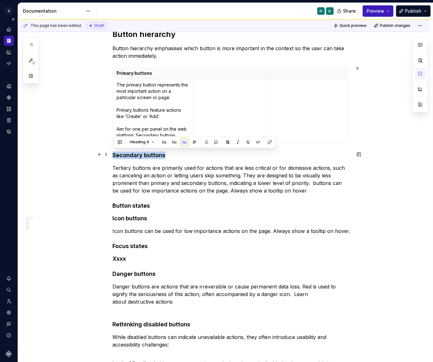
drag, startPoint x: 168, startPoint y: 154, endPoint x: 113, endPoint y: 153, distance: 55.5
click at [113, 153] on div "⚠️ E * ****** arly access: Not for use in product Anatomy Button hierarchy Butt…" at bounding box center [224, 359] width 412 height 898
copy h4 "Secondary buttons"
click at [202, 74] on p at bounding box center [231, 73] width 68 height 6
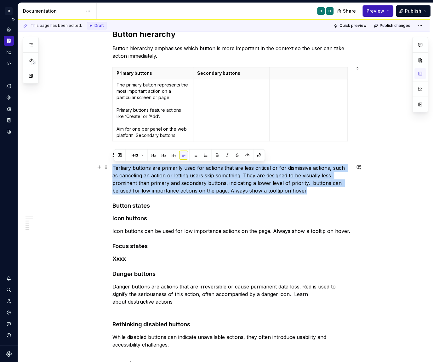
drag, startPoint x: 299, startPoint y: 189, endPoint x: 114, endPoint y: 164, distance: 186.4
click at [114, 164] on p "Tertiary buttons are primarily used for actions that are less critical or for d…" at bounding box center [232, 179] width 238 height 30
copy p "Tertiary buttons are primarily used for actions that are less critical or for d…"
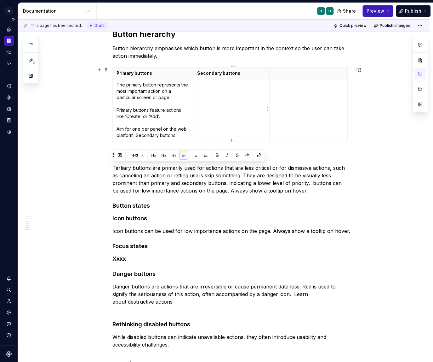
click at [219, 91] on td at bounding box center [232, 110] width 76 height 62
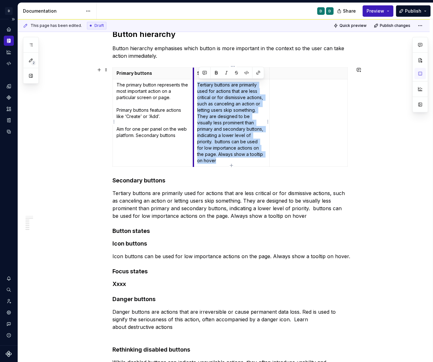
drag, startPoint x: 219, startPoint y: 157, endPoint x: 195, endPoint y: 84, distance: 76.9
click at [195, 84] on td "Tertiary buttons are primarily used for actions that are less critical or for d…" at bounding box center [232, 122] width 76 height 87
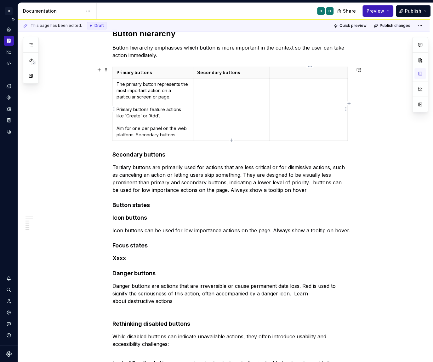
click at [286, 81] on p at bounding box center [309, 84] width 70 height 6
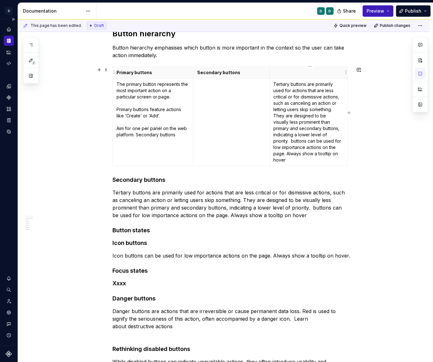
click at [284, 72] on p at bounding box center [309, 72] width 70 height 6
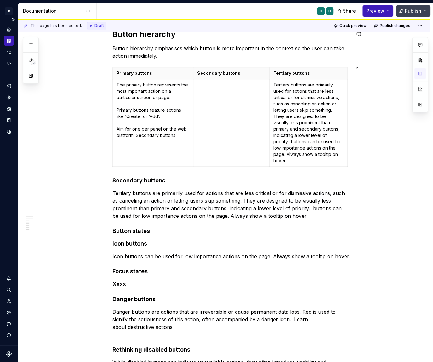
click at [428, 7] on button "Publish" at bounding box center [413, 10] width 35 height 11
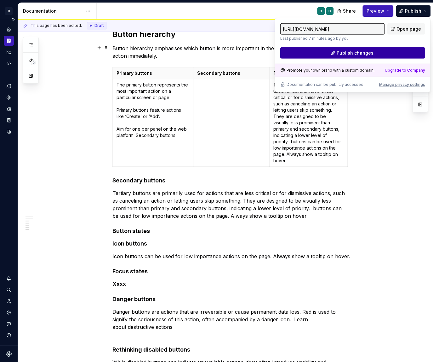
click at [389, 51] on button "Publish changes" at bounding box center [353, 52] width 145 height 11
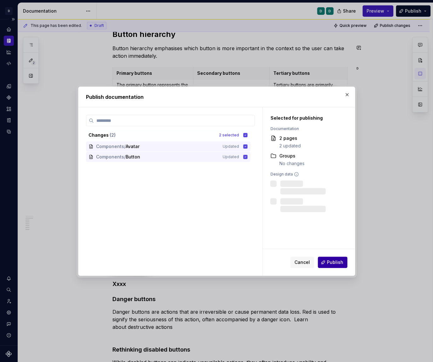
click at [331, 264] on span "Publish" at bounding box center [335, 262] width 16 height 6
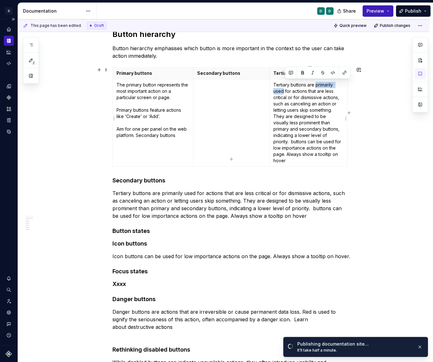
drag, startPoint x: 317, startPoint y: 84, endPoint x: 285, endPoint y: 90, distance: 32.5
click at [285, 90] on p "Tertiary buttons are primarily used for actions that are less critical or for d…" at bounding box center [309, 123] width 70 height 82
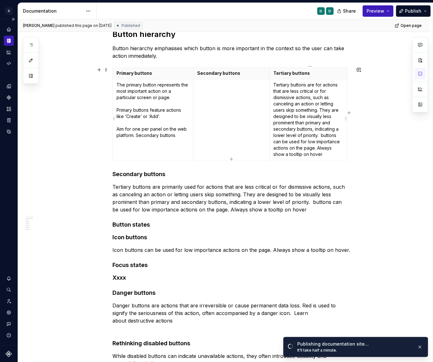
click at [325, 84] on p "Tertiary buttons are for actions that are less critical or for dismissive actio…" at bounding box center [309, 120] width 70 height 76
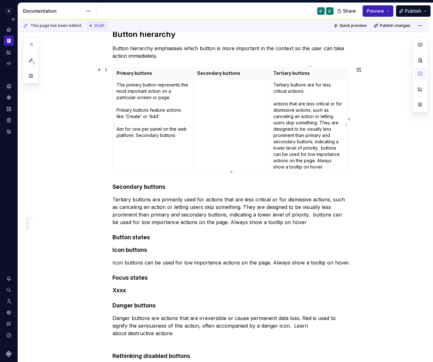
click at [298, 90] on p "Tertiary buttons are for less critical actiions. actions that are less critical…" at bounding box center [309, 126] width 70 height 88
click at [307, 90] on p "Tertiary buttons are for less critical actions. actions that are less critical …" at bounding box center [309, 126] width 70 height 88
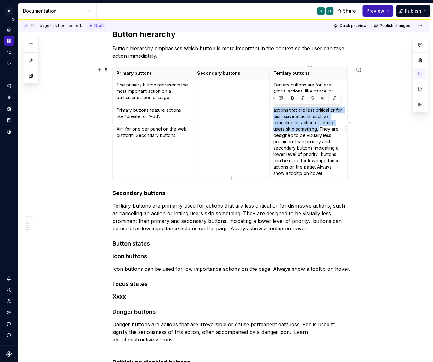
drag, startPoint x: 323, startPoint y: 128, endPoint x: 275, endPoint y: 109, distance: 51.9
click at [275, 109] on td "Tertiary buttons are for less critical actions, like cancel or skip. actions th…" at bounding box center [308, 129] width 78 height 100
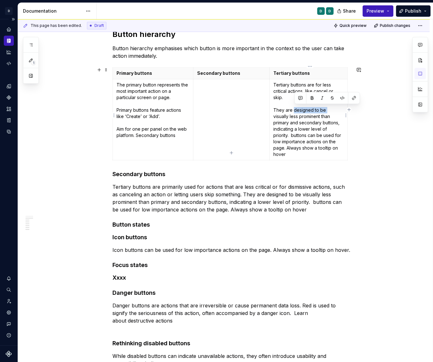
drag, startPoint x: 326, startPoint y: 110, endPoint x: 296, endPoint y: 110, distance: 30.6
click at [296, 110] on p "Tertiary buttons are for less critical actions, like cancel or skip. They are d…" at bounding box center [309, 120] width 70 height 76
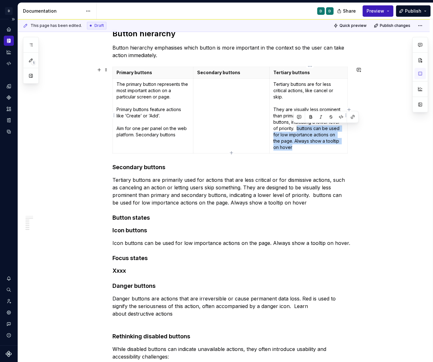
drag, startPoint x: 296, startPoint y: 148, endPoint x: 299, endPoint y: 130, distance: 18.6
click at [299, 130] on p "Tertiary buttons are for less critical actions, like cancel or skip. They are v…" at bounding box center [309, 115] width 70 height 69
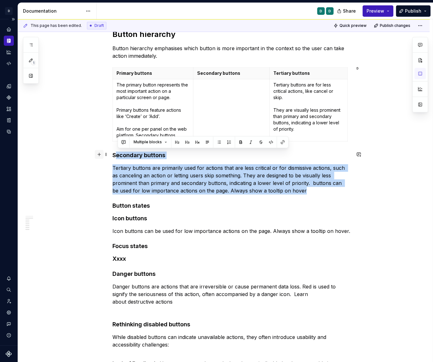
drag, startPoint x: 302, startPoint y: 193, endPoint x: 104, endPoint y: 151, distance: 202.6
click at [113, 151] on div "⚠️ E * ****** arly access: Not for use in product Anatomy Button hierarchy Butt…" at bounding box center [232, 312] width 238 height 775
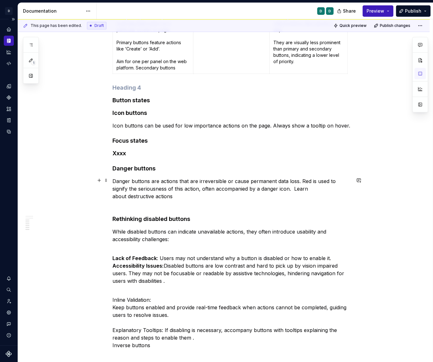
scroll to position [259, 0]
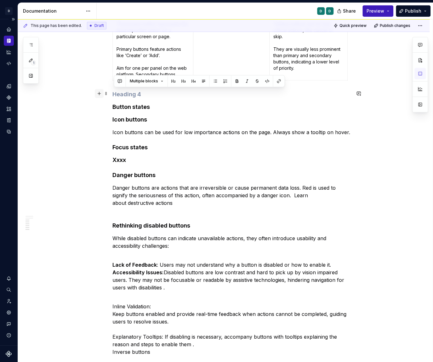
drag, startPoint x: 179, startPoint y: 201, endPoint x: 101, endPoint y: 94, distance: 132.8
click at [113, 94] on div "⚠️ E * ****** arly access: Not for use in product Anatomy Button hierarchy Butt…" at bounding box center [232, 232] width 238 height 737
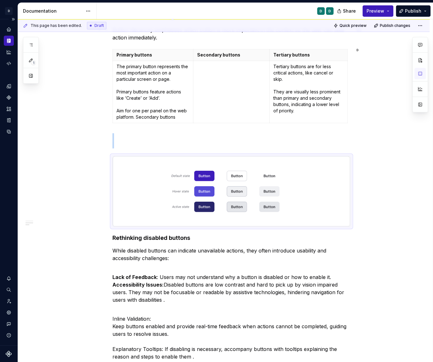
scroll to position [262, 0]
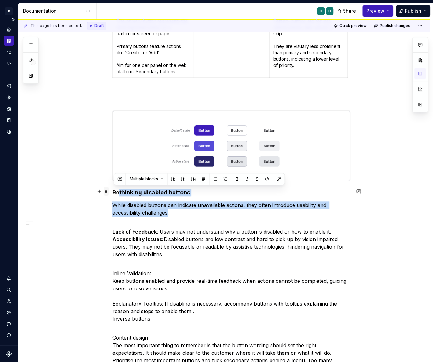
drag, startPoint x: 171, startPoint y: 208, endPoint x: 108, endPoint y: 189, distance: 65.7
click at [113, 189] on div "⚠️ E * ****** arly access: Not for use in product Anatomy Button hierarchy Butt…" at bounding box center [232, 214] width 238 height 707
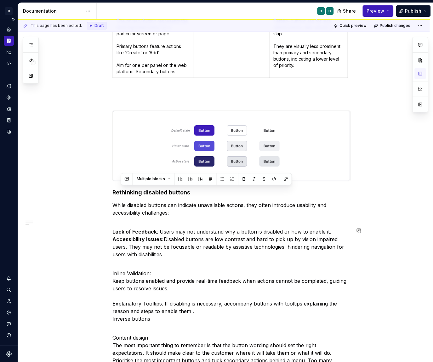
click at [160, 263] on div "⚠️ E * ****** arly access: Not for use in product Anatomy Button hierarchy Butt…" at bounding box center [232, 210] width 238 height 699
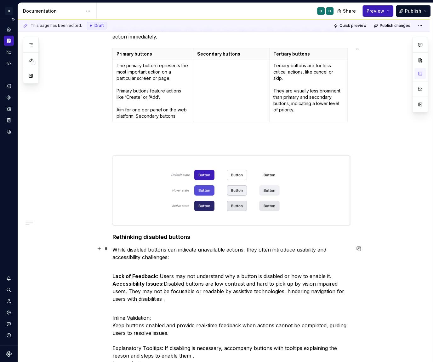
scroll to position [197, 0]
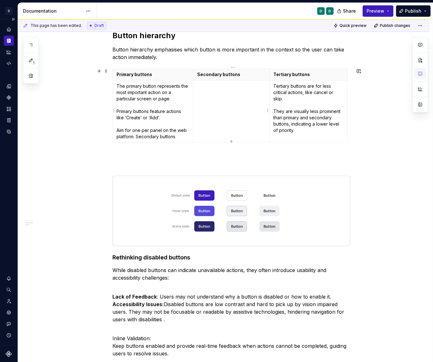
click at [217, 90] on td at bounding box center [232, 111] width 76 height 62
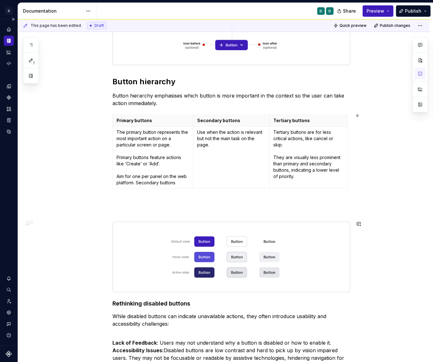
scroll to position [148, 0]
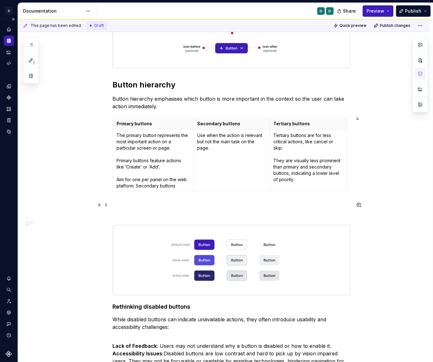
click at [150, 209] on p at bounding box center [232, 209] width 238 height 15
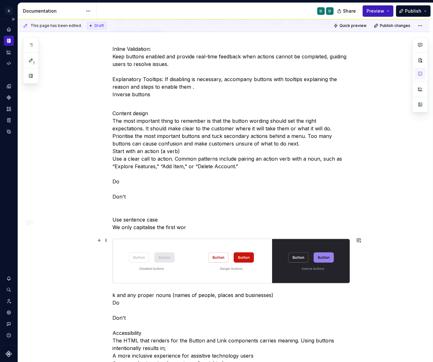
scroll to position [463, 0]
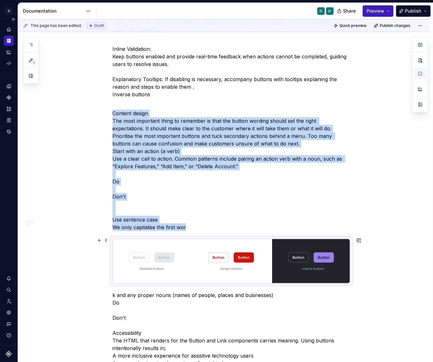
click at [187, 266] on img at bounding box center [232, 260] width 238 height 45
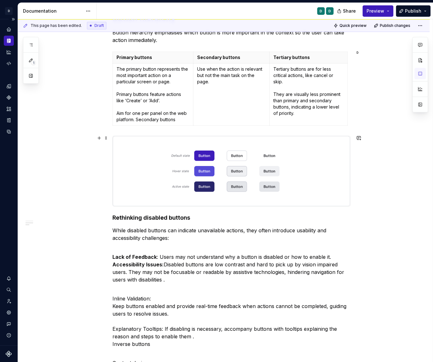
scroll to position [205, 0]
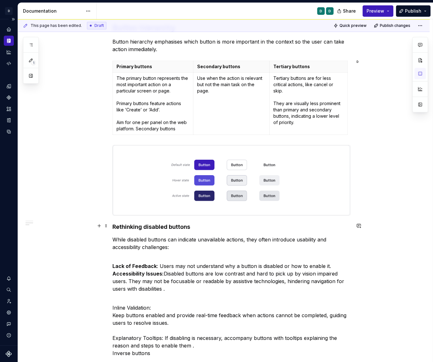
click at [114, 226] on h4 "Rethinking disabled buttons" at bounding box center [232, 227] width 238 height 8
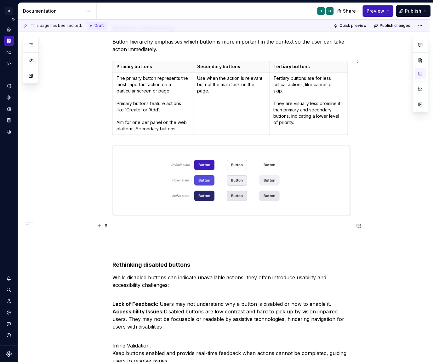
click at [122, 226] on p at bounding box center [232, 227] width 238 height 8
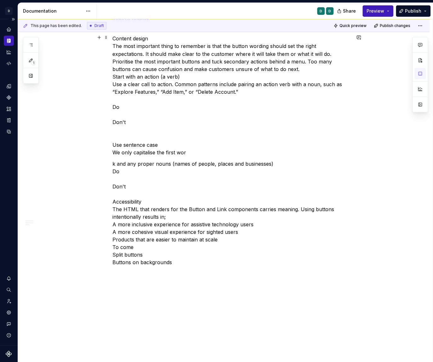
scroll to position [631, 0]
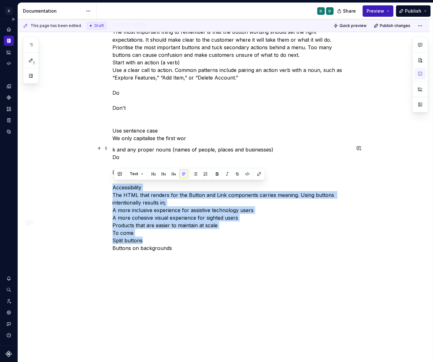
drag, startPoint x: 172, startPoint y: 237, endPoint x: 113, endPoint y: 185, distance: 79.1
drag, startPoint x: 174, startPoint y: 247, endPoint x: 105, endPoint y: 186, distance: 92.7
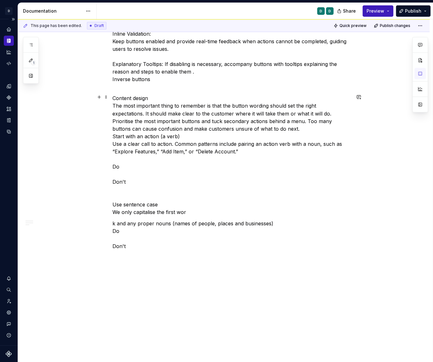
scroll to position [537, 0]
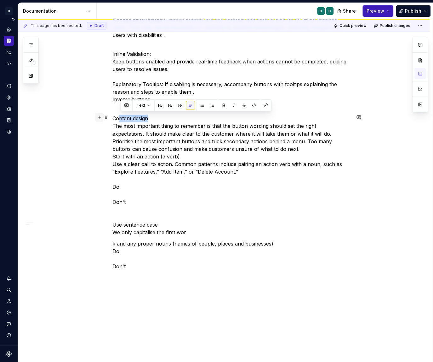
drag, startPoint x: 152, startPoint y: 115, endPoint x: 105, endPoint y: 115, distance: 47.0
click at [132, 118] on p "Content design The most important thing to remember is that the button wording …" at bounding box center [232, 174] width 238 height 121
drag, startPoint x: 152, startPoint y: 117, endPoint x: 114, endPoint y: 117, distance: 37.5
click at [114, 117] on p "Content design The most important thing to remember is that the button wording …" at bounding box center [232, 174] width 238 height 121
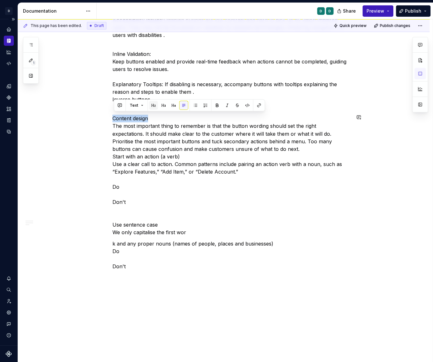
click at [153, 107] on button "button" at bounding box center [153, 105] width 9 height 9
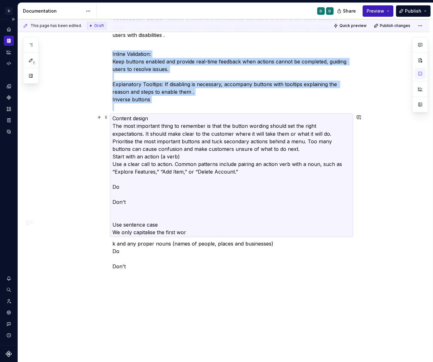
click at [114, 125] on p "Content design The most important thing to remember is that the button wording …" at bounding box center [232, 174] width 238 height 121
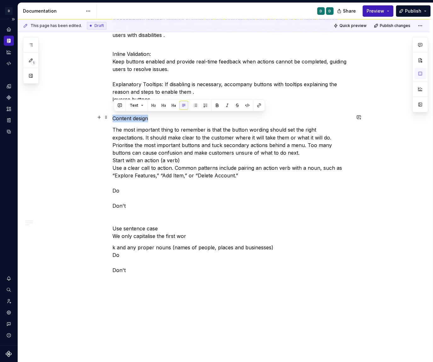
drag, startPoint x: 154, startPoint y: 116, endPoint x: 111, endPoint y: 116, distance: 43.5
click at [155, 109] on button "button" at bounding box center [153, 105] width 9 height 9
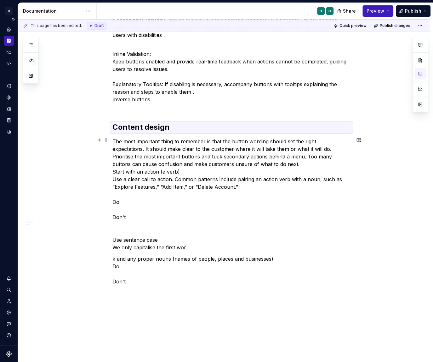
click at [136, 155] on p "The most important thing to remember is that the button wording should set the …" at bounding box center [232, 193] width 238 height 113
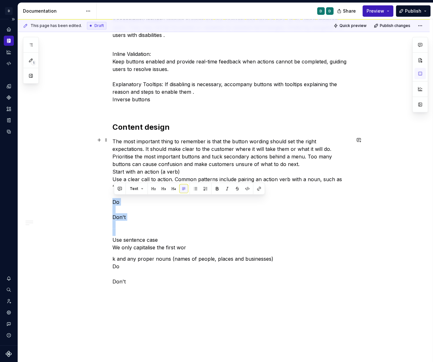
drag, startPoint x: 114, startPoint y: 240, endPoint x: 105, endPoint y: 200, distance: 40.4
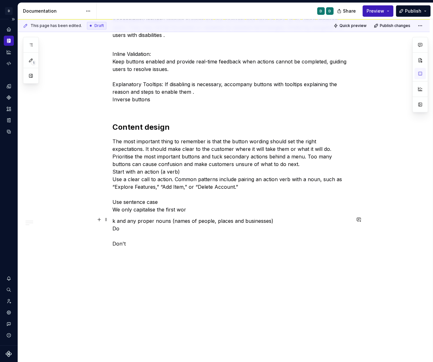
click at [114, 217] on p "k and any proper nouns (names of people, places and businesses) Do Don't" at bounding box center [232, 243] width 238 height 53
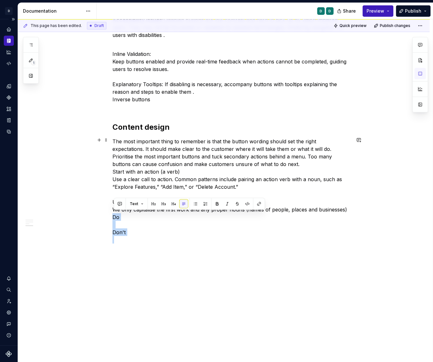
drag, startPoint x: 132, startPoint y: 238, endPoint x: 110, endPoint y: 215, distance: 31.6
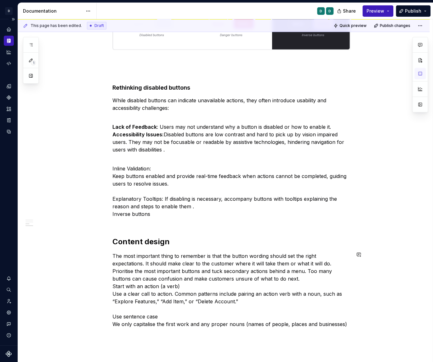
scroll to position [389, 0]
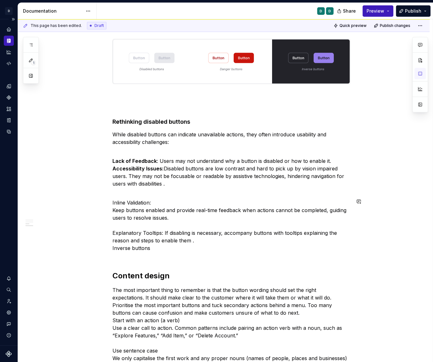
click at [137, 259] on div "⚠️ E * ****** arly access: Not for use in product Anatomy Button hierarchy Butt…" at bounding box center [232, 59] width 238 height 650
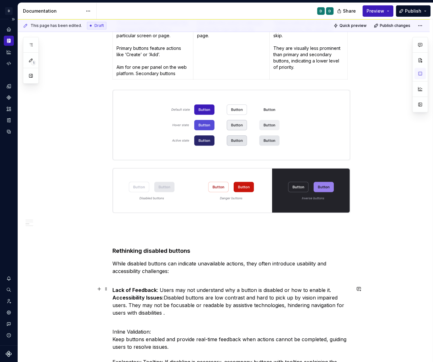
scroll to position [285, 0]
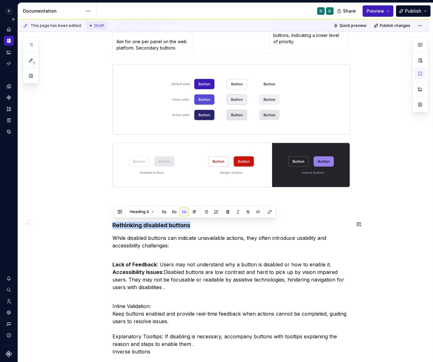
drag, startPoint x: 200, startPoint y: 222, endPoint x: 115, endPoint y: 219, distance: 84.8
click at [115, 219] on div "⚠️ E * ****** arly access: Not for use in product Anatomy Button hierarchy Butt…" at bounding box center [232, 163] width 238 height 650
copy h4 "Rethinking disabled buttons"
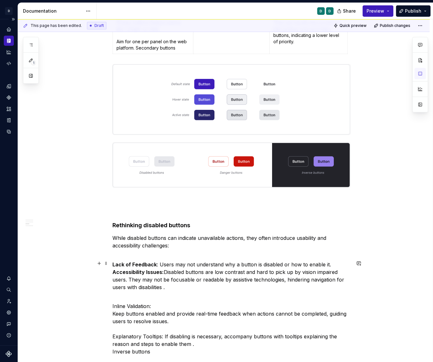
click at [184, 260] on p "Lack of Feedback : Users may not understand why a button is disabled or how to …" at bounding box center [232, 279] width 238 height 38
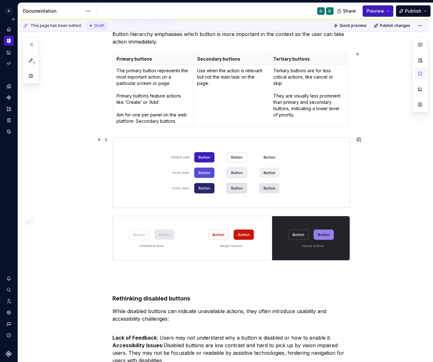
scroll to position [216, 0]
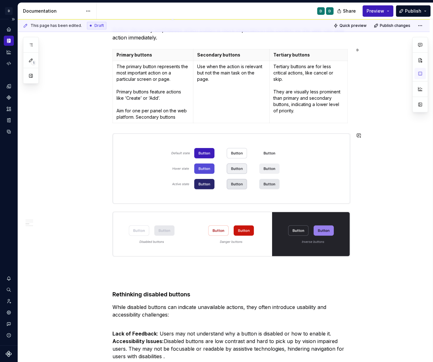
click at [123, 205] on div "⚠️ E * ****** arly access: Not for use in product Anatomy Button hierarchy Butt…" at bounding box center [232, 232] width 238 height 650
click at [125, 275] on p at bounding box center [232, 279] width 238 height 8
click at [171, 238] on img at bounding box center [232, 233] width 238 height 45
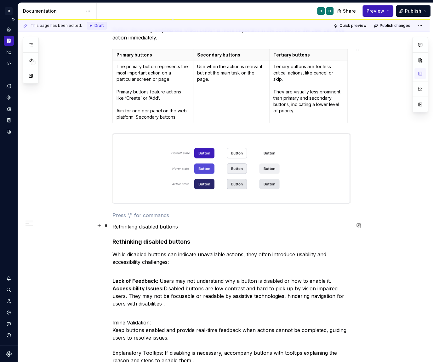
click at [186, 223] on p "Rethinking disabled buttons" at bounding box center [232, 227] width 238 height 8
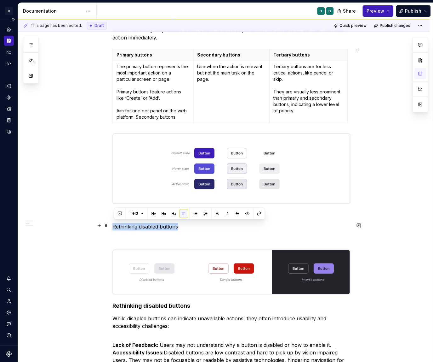
drag, startPoint x: 188, startPoint y: 225, endPoint x: 110, endPoint y: 223, distance: 77.9
click at [110, 223] on div "⚠️ E * ****** arly access: Not for use in product Anatomy Button hierarchy Butt…" at bounding box center [224, 288] width 412 height 792
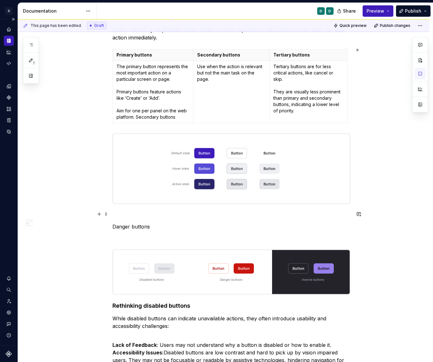
click at [120, 208] on div "⚠️ E * ****** arly access: Not for use in product Anatomy Button hierarchy Butt…" at bounding box center [232, 237] width 238 height 661
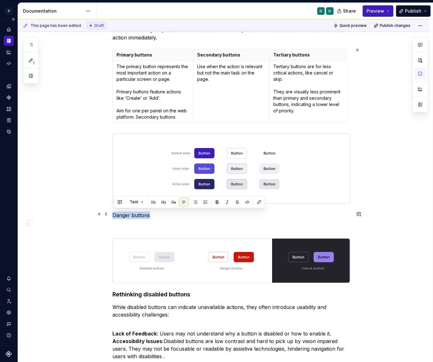
drag, startPoint x: 157, startPoint y: 213, endPoint x: 95, endPoint y: 212, distance: 61.8
click at [95, 212] on div "⚠️ E * ****** arly access: Not for use in product Anatomy Button hierarchy Butt…" at bounding box center [224, 282] width 412 height 781
click at [150, 204] on button "button" at bounding box center [153, 201] width 9 height 9
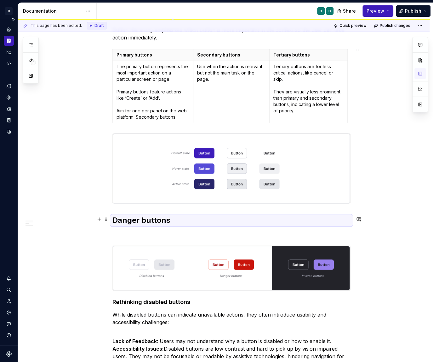
click at [171, 222] on h2 "Danger buttons" at bounding box center [232, 220] width 238 height 10
click at [129, 230] on p at bounding box center [232, 234] width 238 height 8
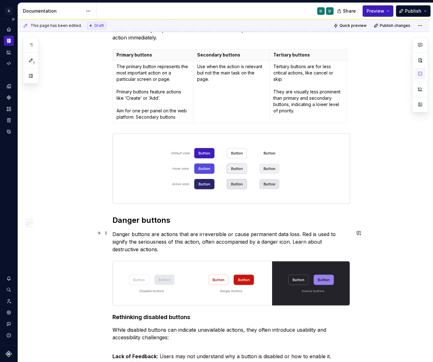
click at [293, 242] on p "Danger buttons are actions that are irreversible or cause permanent data loss. …" at bounding box center [232, 241] width 238 height 23
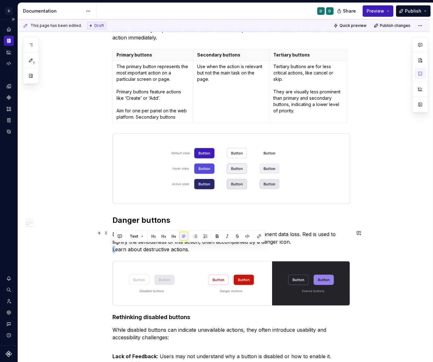
drag, startPoint x: 192, startPoint y: 249, endPoint x: 113, endPoint y: 249, distance: 78.5
click at [112, 249] on div "⚠️ E * ****** arly access: Not for use in product Anatomy Button hierarchy Butt…" at bounding box center [224, 293] width 412 height 803
drag, startPoint x: 189, startPoint y: 249, endPoint x: 143, endPoint y: 249, distance: 46.3
click at [143, 249] on p "Danger buttons are actions that are irreversible or cause permanent data loss. …" at bounding box center [232, 241] width 238 height 23
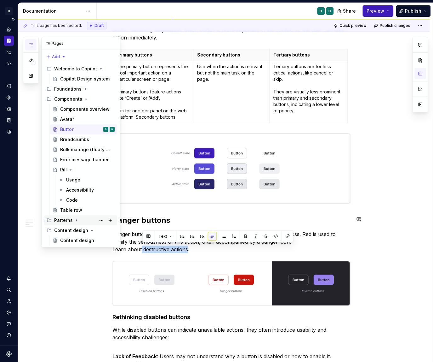
click at [71, 220] on div "Patterns" at bounding box center [63, 220] width 19 height 6
click at [80, 241] on div "Destructive actions" at bounding box center [78, 240] width 36 height 6
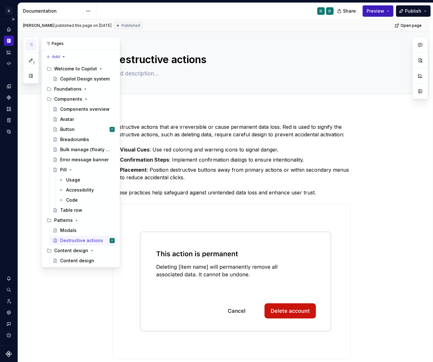
click at [31, 42] on button "button" at bounding box center [30, 44] width 11 height 11
click at [113, 42] on button "button" at bounding box center [113, 43] width 9 height 9
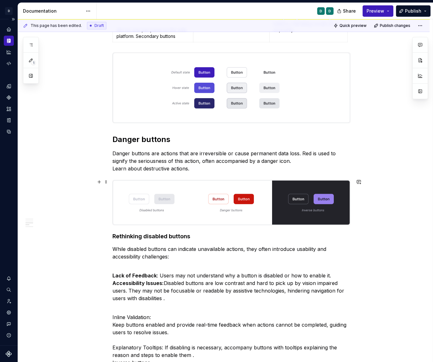
scroll to position [271, 0]
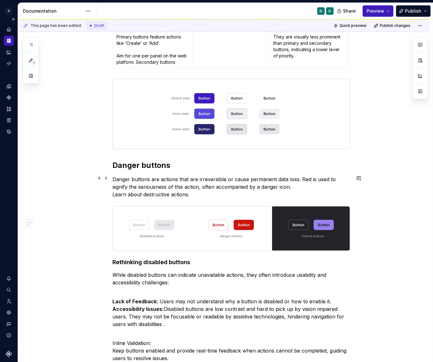
click at [195, 192] on p "Danger buttons are actions that are irreversible or cause permanent data loss. …" at bounding box center [232, 186] width 238 height 23
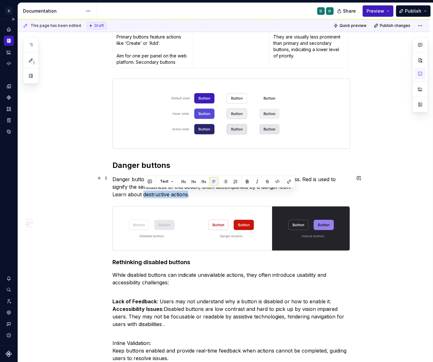
drag, startPoint x: 190, startPoint y: 193, endPoint x: 144, endPoint y: 192, distance: 45.4
click at [144, 192] on p "Danger buttons are actions that are irreversible or cause permanent data loss. …" at bounding box center [232, 186] width 238 height 23
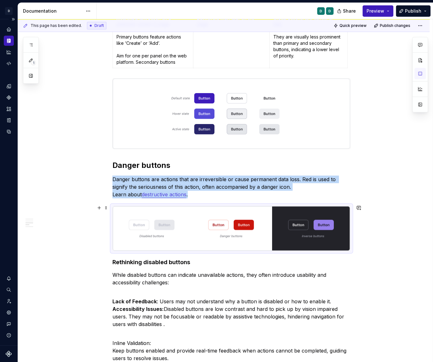
click at [179, 230] on img at bounding box center [232, 228] width 238 height 45
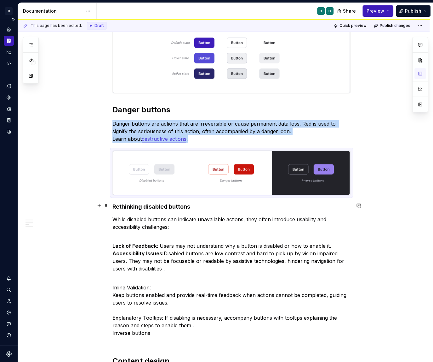
type textarea "*"
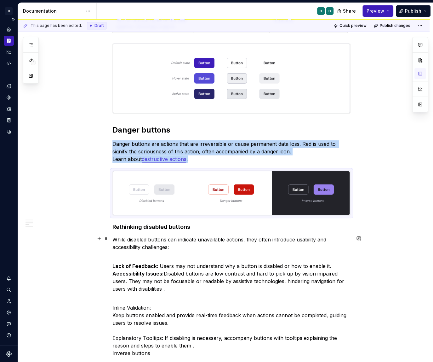
scroll to position [338, 0]
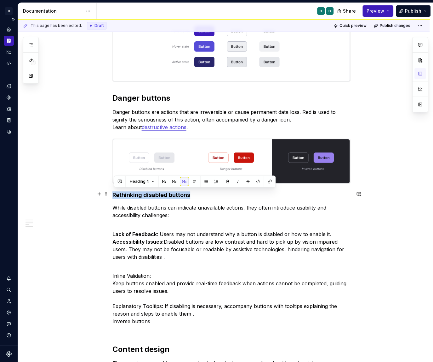
drag, startPoint x: 194, startPoint y: 194, endPoint x: 112, endPoint y: 194, distance: 81.9
click at [112, 194] on div "⚠️ E * ****** arly access: Not for use in product Anatomy Button hierarchy Butt…" at bounding box center [224, 171] width 412 height 803
click at [165, 180] on button "button" at bounding box center [164, 181] width 9 height 9
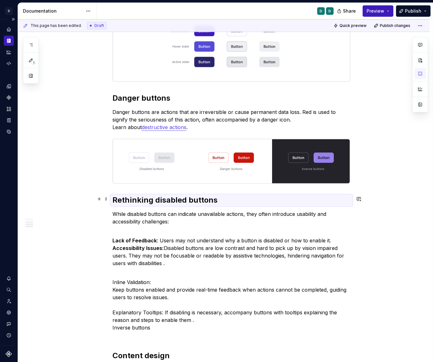
click at [167, 198] on h2 "Rethinking disabled buttons" at bounding box center [232, 200] width 238 height 10
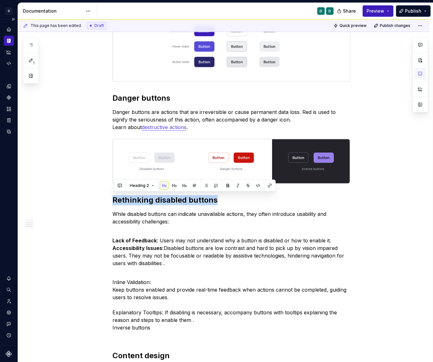
drag, startPoint x: 204, startPoint y: 200, endPoint x: 3, endPoint y: 198, distance: 201.4
click at [3, 198] on div "D Copilot D Design system data Documentation D D Share Preview Publish 1 Pages …" at bounding box center [216, 181] width 433 height 362
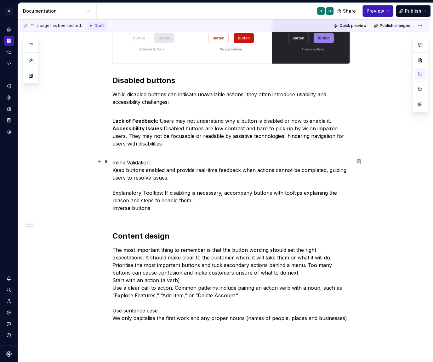
scroll to position [469, 0]
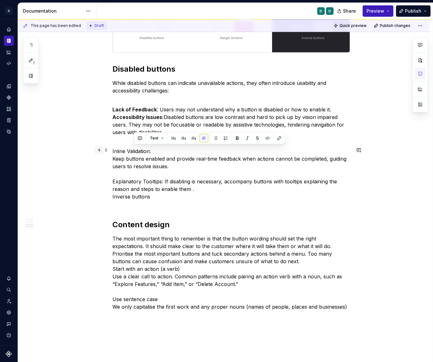
drag, startPoint x: 158, startPoint y: 148, endPoint x: 105, endPoint y: 147, distance: 53.3
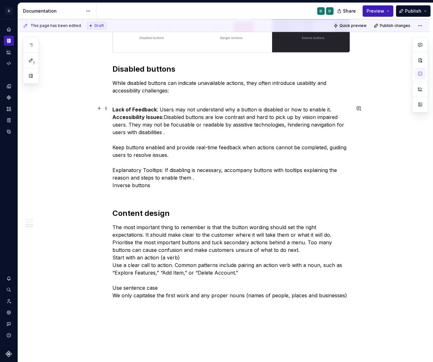
click at [160, 107] on p "Lack of Feedback : Users may not understand why a button is disabled or how to …" at bounding box center [232, 151] width 238 height 91
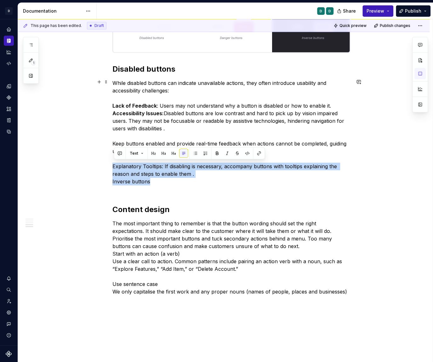
drag, startPoint x: 152, startPoint y: 180, endPoint x: 109, endPoint y: 163, distance: 45.4
click at [109, 163] on div "⚠️ E * ****** arly access: Not for use in product Anatomy Button hierarchy Butt…" at bounding box center [224, 36] width 412 height 795
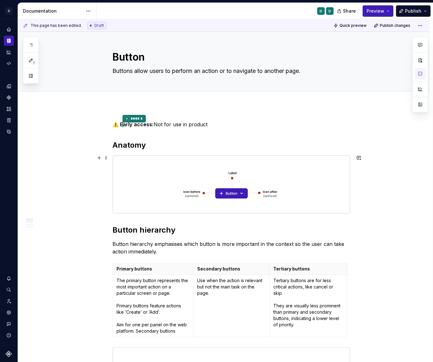
scroll to position [1, 0]
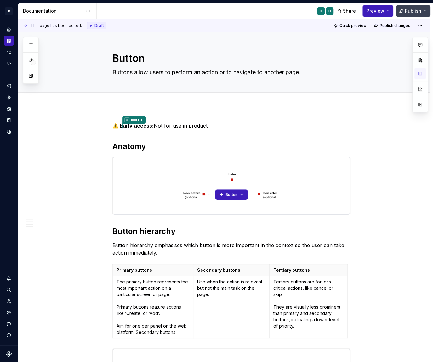
click at [412, 14] on span "Publish" at bounding box center [413, 11] width 16 height 6
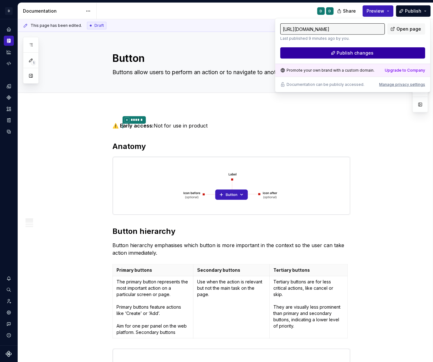
click at [399, 50] on button "Publish changes" at bounding box center [353, 52] width 145 height 11
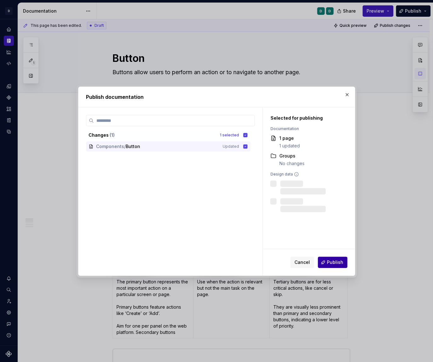
click at [336, 261] on span "Publish" at bounding box center [335, 262] width 16 height 6
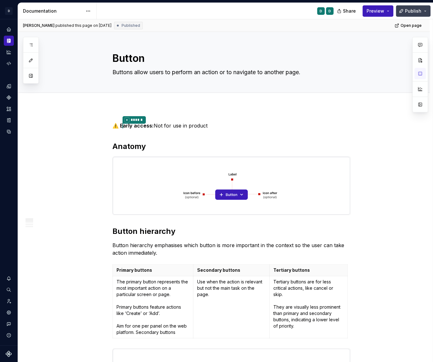
click at [408, 10] on span "Publish" at bounding box center [413, 11] width 16 height 6
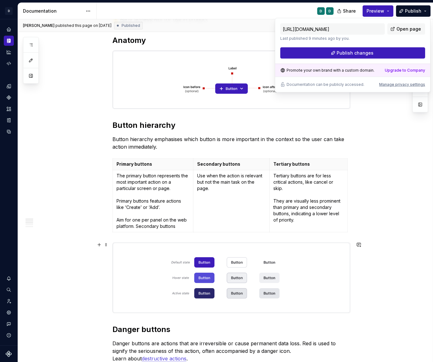
scroll to position [132, 0]
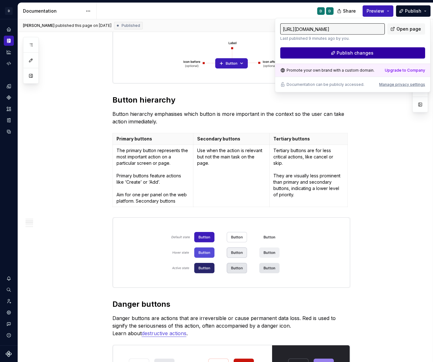
click at [344, 55] on span "Publish changes" at bounding box center [355, 53] width 37 height 6
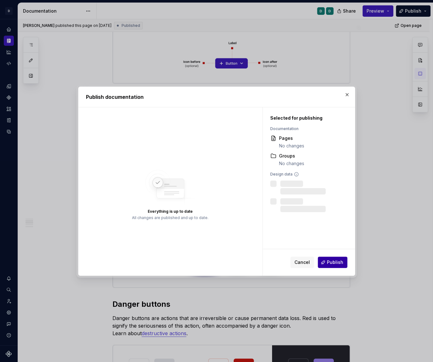
click at [337, 264] on span "Publish" at bounding box center [335, 262] width 16 height 6
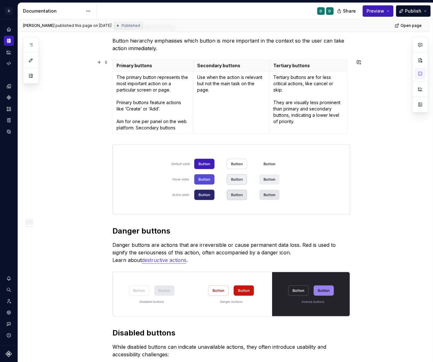
scroll to position [133, 0]
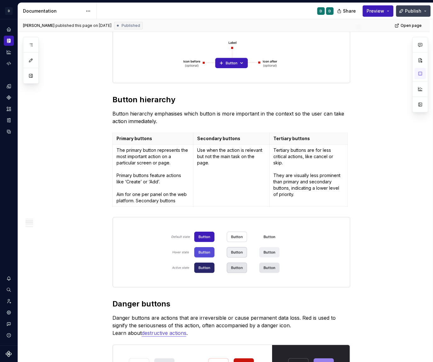
click at [413, 7] on button "Publish" at bounding box center [413, 10] width 35 height 11
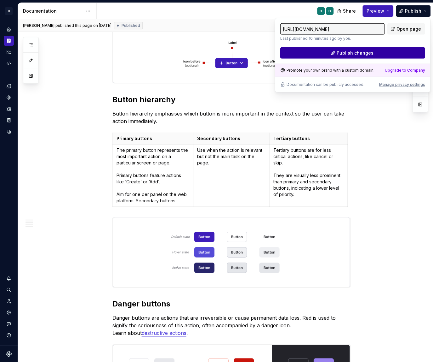
click at [380, 51] on button "Publish changes" at bounding box center [353, 52] width 145 height 11
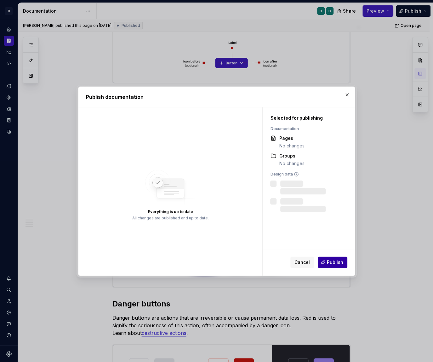
click at [332, 264] on span "Publish" at bounding box center [335, 262] width 16 height 6
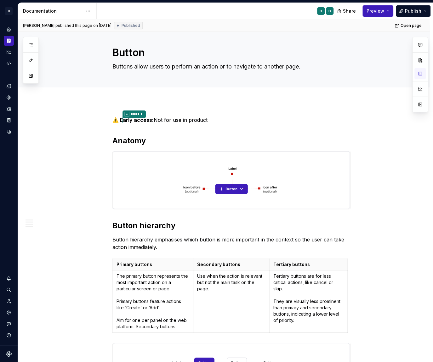
scroll to position [0, 0]
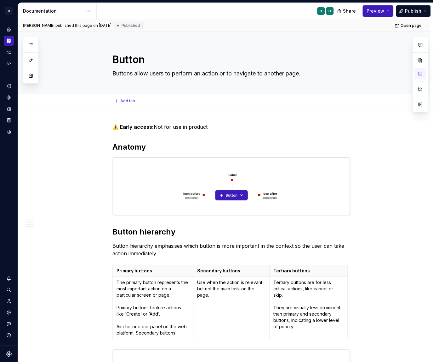
type textarea "*"
